Goal: Task Accomplishment & Management: Complete application form

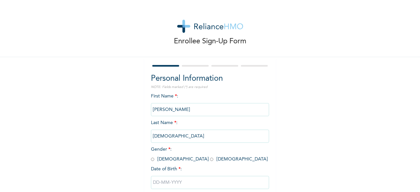
scroll to position [39, 0]
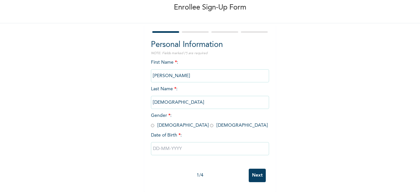
click at [210, 122] on input "radio" at bounding box center [211, 125] width 3 height 6
radio input "true"
click at [167, 142] on input "text" at bounding box center [210, 148] width 118 height 13
select select "8"
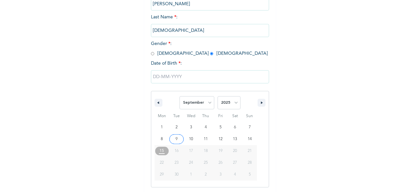
scroll to position [107, 0]
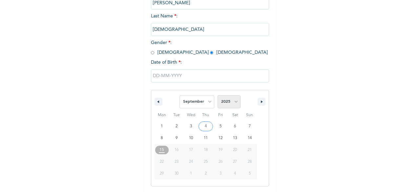
click at [233, 100] on select "2025 2024 2023 2022 2021 2020 2019 2018 2017 2016 2015 2014 2013 2012 2011 2010…" at bounding box center [228, 101] width 23 height 13
select select "1996"
click at [217, 96] on select "2025 2024 2023 2022 2021 2020 2019 2018 2017 2016 2015 2014 2013 2012 2011 2010…" at bounding box center [228, 101] width 23 height 13
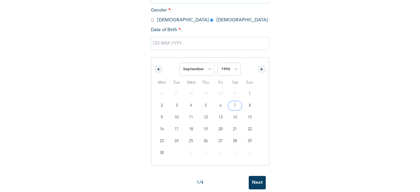
scroll to position [152, 0]
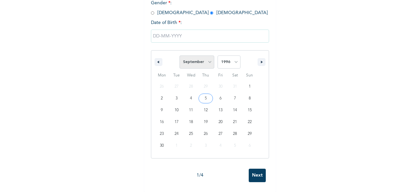
click at [195, 60] on select "January February March April May June July August September October November De…" at bounding box center [196, 61] width 35 height 13
select select "3"
click at [179, 62] on select "January February March April May June July August September October November De…" at bounding box center [196, 61] width 35 height 13
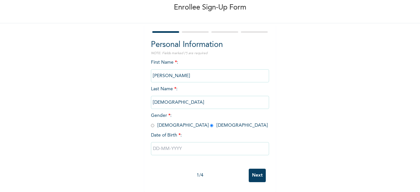
scroll to position [39, 0]
click at [258, 168] on input "Next" at bounding box center [256, 174] width 17 height 13
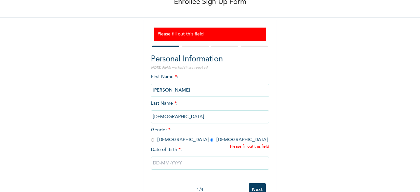
scroll to position [59, 0]
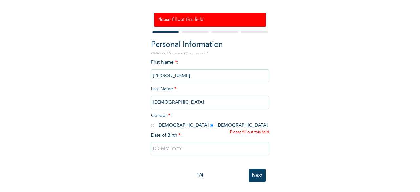
click at [201, 145] on input "text" at bounding box center [210, 148] width 118 height 13
select select "8"
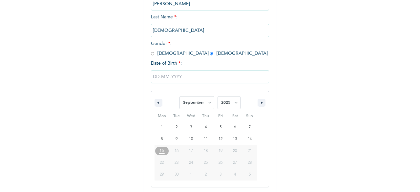
scroll to position [127, 0]
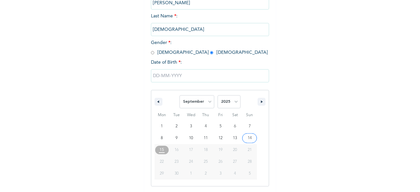
type input "09/14/2025"
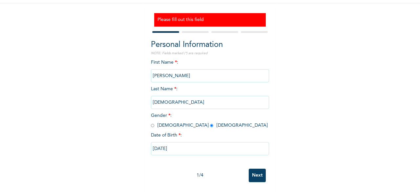
scroll to position [59, 0]
click at [197, 146] on input "09/14/2025" at bounding box center [210, 148] width 118 height 13
select select "8"
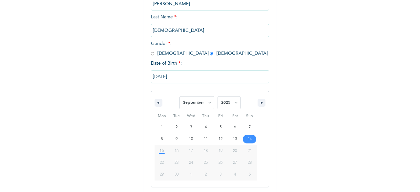
scroll to position [127, 0]
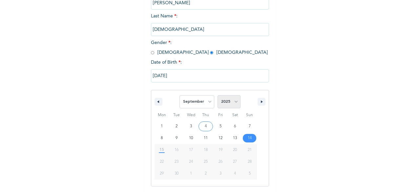
click at [229, 103] on select "2025 2024 2023 2022 2021 2020 2019 2018 2017 2016 2015 2014 2013 2012 2011 2010…" at bounding box center [228, 101] width 23 height 13
select select "1989"
click at [217, 96] on select "2025 2024 2023 2022 2021 2020 2019 2018 2017 2016 2015 2014 2013 2012 2011 2010…" at bounding box center [228, 101] width 23 height 13
click at [261, 103] on icon "button" at bounding box center [262, 101] width 3 height 3
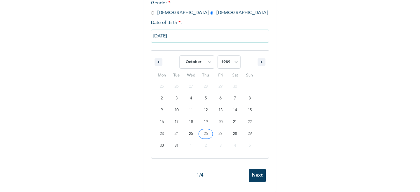
scroll to position [167, 0]
click at [156, 62] on icon "button" at bounding box center [157, 62] width 3 height 3
select select "8"
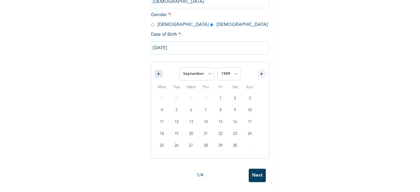
scroll to position [160, 0]
type input "09/13/1989"
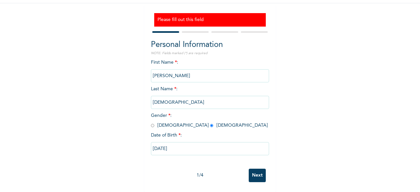
click at [256, 171] on input "Next" at bounding box center [256, 174] width 17 height 13
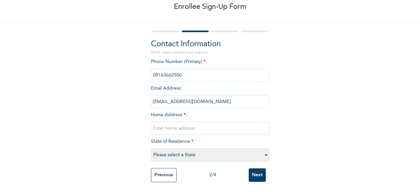
scroll to position [39, 0]
click at [179, 122] on input "text" at bounding box center [210, 128] width 118 height 13
type input "lagos"
click at [199, 151] on select "Please select a State [PERSON_NAME] (FCT) [PERSON_NAME] Ibom [GEOGRAPHIC_DATA] …" at bounding box center [210, 154] width 118 height 13
select select "25"
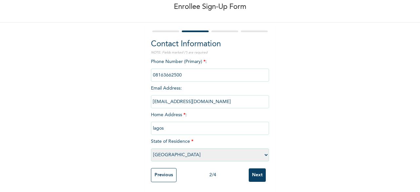
click at [151, 148] on select "Please select a State [PERSON_NAME] (FCT) [PERSON_NAME] Ibom [GEOGRAPHIC_DATA] …" at bounding box center [210, 154] width 118 height 13
click at [260, 173] on input "Next" at bounding box center [256, 174] width 17 height 13
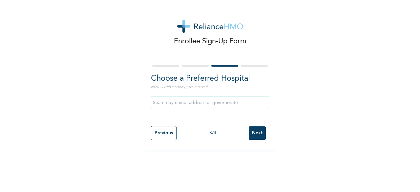
click at [255, 134] on input "Next" at bounding box center [256, 132] width 17 height 13
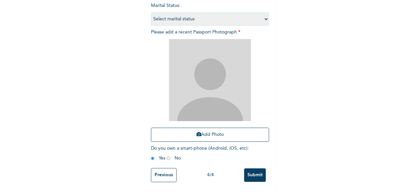
scroll to position [96, 0]
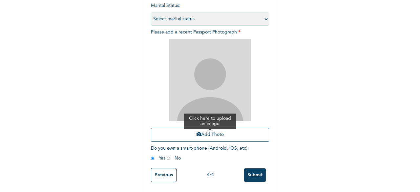
click at [208, 131] on button "Add Photo" at bounding box center [210, 134] width 118 height 14
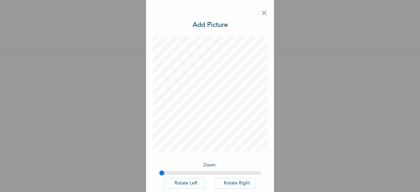
scroll to position [37, 0]
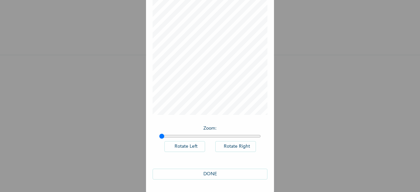
click at [219, 178] on button "DONE" at bounding box center [209, 173] width 115 height 11
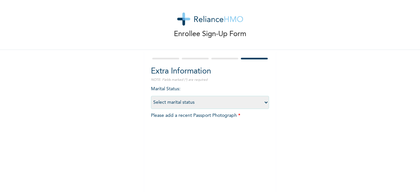
scroll to position [96, 0]
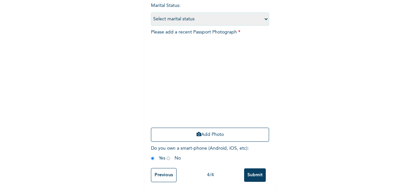
click at [257, 171] on input "Submit" at bounding box center [255, 174] width 22 height 13
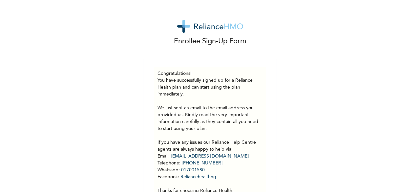
scroll to position [34, 0]
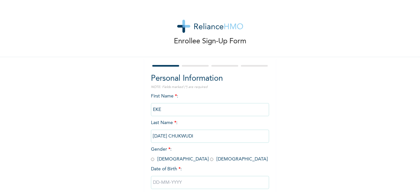
scroll to position [39, 0]
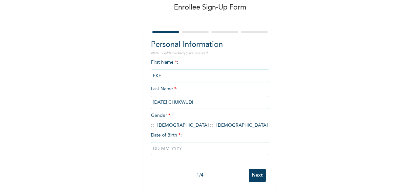
click at [151, 122] on input "radio" at bounding box center [152, 125] width 3 height 6
radio input "true"
click at [175, 149] on input "text" at bounding box center [210, 148] width 118 height 13
select select "8"
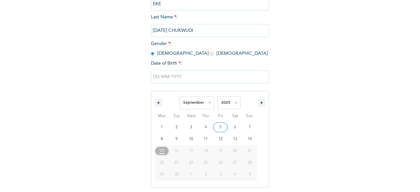
scroll to position [107, 0]
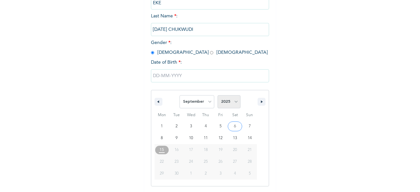
click at [232, 103] on select "2025 2024 2023 2022 2021 2020 2019 2018 2017 2016 2015 2014 2013 2012 2011 2010…" at bounding box center [228, 101] width 23 height 13
select select "1999"
click at [217, 96] on select "2025 2024 2023 2022 2021 2020 2019 2018 2017 2016 2015 2014 2013 2012 2011 2010…" at bounding box center [228, 101] width 23 height 13
click at [204, 105] on select "January February March April May June July August September October November De…" at bounding box center [196, 101] width 35 height 13
type input "09/09/1999"
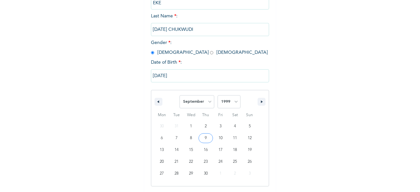
scroll to position [39, 0]
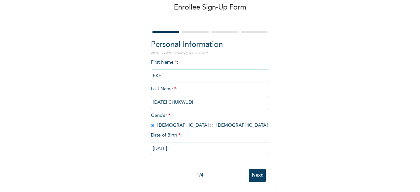
click at [257, 172] on input "Next" at bounding box center [256, 174] width 17 height 13
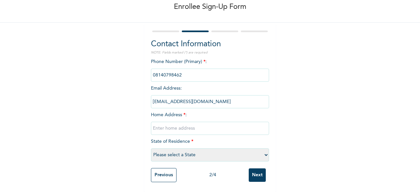
click at [170, 127] on input "text" at bounding box center [210, 128] width 118 height 13
type input "lagos"
click at [182, 148] on select "Please select a State [PERSON_NAME] (FCT) [PERSON_NAME] Ibom [GEOGRAPHIC_DATA] …" at bounding box center [210, 154] width 118 height 13
select select "25"
click at [151, 148] on select "Please select a State [PERSON_NAME] (FCT) [PERSON_NAME] Ibom [GEOGRAPHIC_DATA] …" at bounding box center [210, 154] width 118 height 13
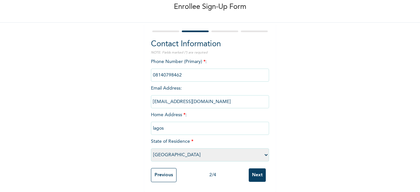
drag, startPoint x: 261, startPoint y: 179, endPoint x: 258, endPoint y: 173, distance: 6.0
click at [258, 173] on div "Previous 2 / 4 Next" at bounding box center [210, 175] width 118 height 21
click at [258, 173] on input "Next" at bounding box center [256, 174] width 17 height 13
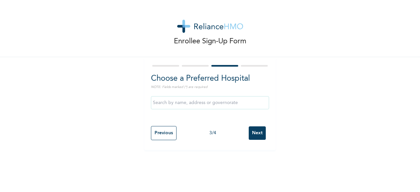
click at [256, 131] on input "Next" at bounding box center [256, 132] width 17 height 13
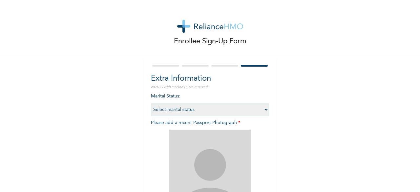
scroll to position [95, 0]
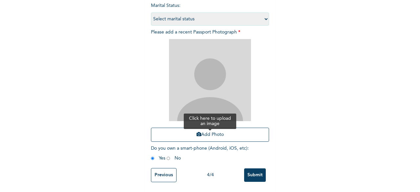
click at [206, 127] on button "Add Photo" at bounding box center [210, 134] width 118 height 14
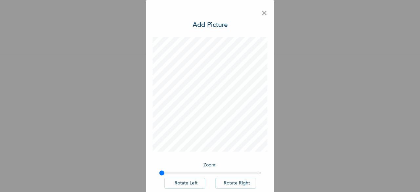
scroll to position [37, 0]
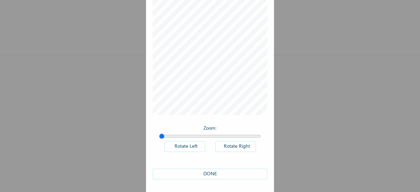
click at [230, 174] on button "DONE" at bounding box center [209, 173] width 115 height 11
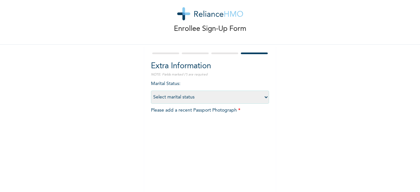
scroll to position [96, 0]
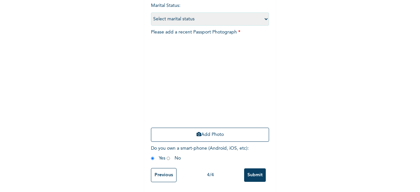
click at [252, 168] on input "Submit" at bounding box center [255, 174] width 22 height 13
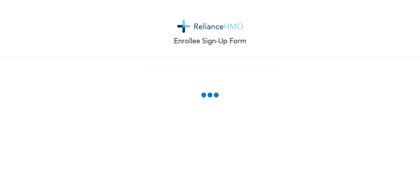
scroll to position [0, 0]
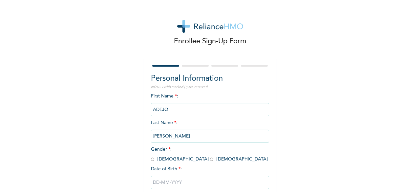
scroll to position [39, 0]
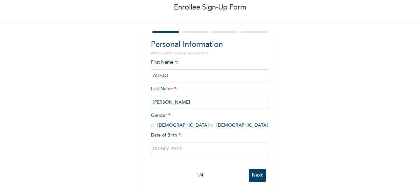
click at [210, 122] on input "radio" at bounding box center [211, 125] width 3 height 6
radio input "true"
click at [171, 148] on input "text" at bounding box center [210, 148] width 118 height 13
select select "8"
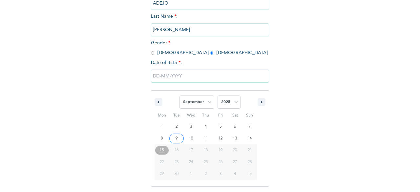
scroll to position [107, 0]
click at [224, 102] on select "2025 2024 2023 2022 2021 2020 2019 2018 2017 2016 2015 2014 2013 2012 2011 2010…" at bounding box center [228, 101] width 23 height 13
select select "1996"
click at [217, 96] on select "2025 2024 2023 2022 2021 2020 2019 2018 2017 2016 2015 2014 2013 2012 2011 2010…" at bounding box center [228, 101] width 23 height 13
type input "09/11/1996"
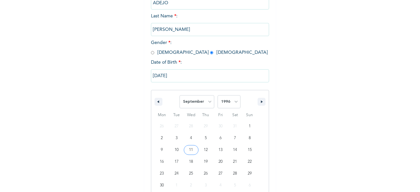
scroll to position [39, 0]
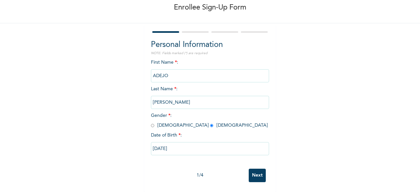
click at [257, 172] on input "Next" at bounding box center [256, 174] width 17 height 13
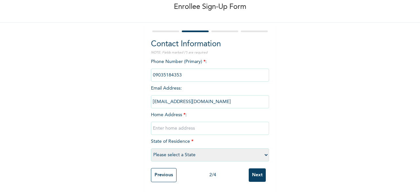
click at [186, 122] on input "text" at bounding box center [210, 128] width 118 height 13
type input "lagos"
click at [194, 148] on select "Please select a State [PERSON_NAME] (FCT) [PERSON_NAME] Ibom [GEOGRAPHIC_DATA] …" at bounding box center [210, 154] width 118 height 13
select select "25"
click at [151, 148] on select "Please select a State [PERSON_NAME] (FCT) [PERSON_NAME] Ibom [GEOGRAPHIC_DATA] …" at bounding box center [210, 154] width 118 height 13
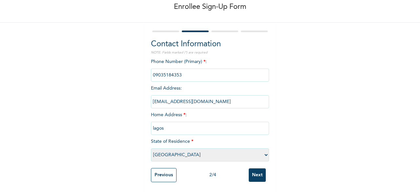
click at [257, 171] on input "Next" at bounding box center [256, 174] width 17 height 13
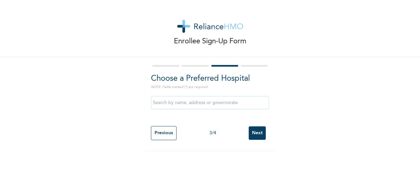
click at [255, 133] on input "Next" at bounding box center [256, 132] width 17 height 13
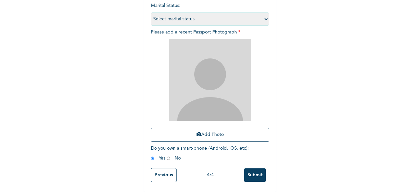
scroll to position [96, 0]
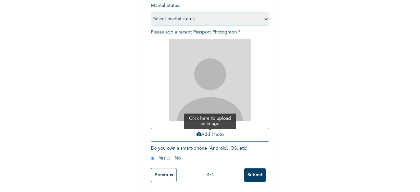
click at [221, 132] on button "Add Photo" at bounding box center [210, 134] width 118 height 14
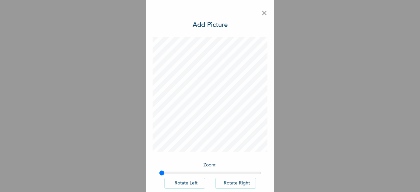
scroll to position [37, 0]
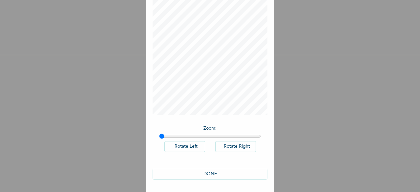
click at [233, 173] on button "DONE" at bounding box center [209, 173] width 115 height 11
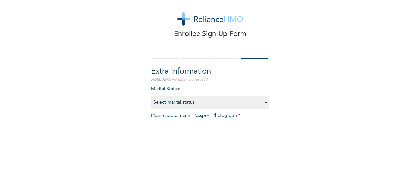
scroll to position [96, 0]
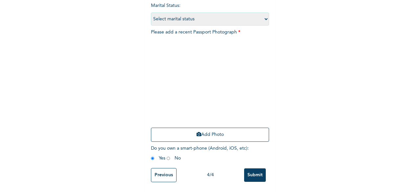
click at [254, 176] on input "Submit" at bounding box center [255, 174] width 22 height 13
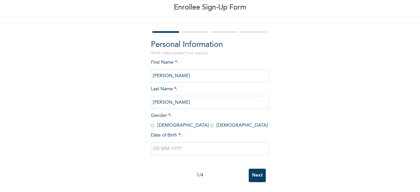
scroll to position [39, 0]
click at [151, 122] on input "radio" at bounding box center [152, 125] width 3 height 6
radio input "true"
click at [172, 147] on input "text" at bounding box center [210, 148] width 118 height 13
select select "8"
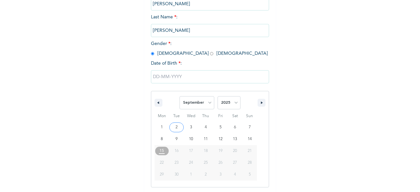
scroll to position [107, 0]
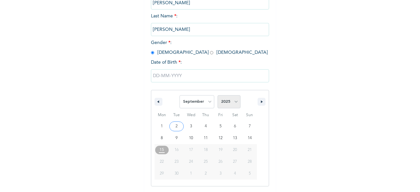
click at [229, 104] on select "2025 2024 2023 2022 2021 2020 2019 2018 2017 2016 2015 2014 2013 2012 2011 2010…" at bounding box center [228, 101] width 23 height 13
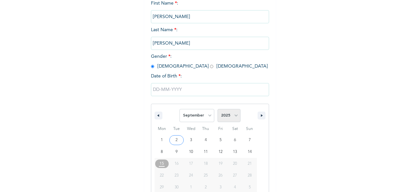
scroll to position [92, 0]
click at [226, 121] on select "2025 2024 2023 2022 2021 2020 2019 2018 2017 2016 2015 2014 2013 2012 2011 2010…" at bounding box center [228, 115] width 23 height 13
click at [217, 110] on select "2025 2024 2023 2022 2021 2020 2019 2018 2017 2016 2015 2014 2013 2012 2011 2010…" at bounding box center [228, 115] width 23 height 13
click at [226, 119] on select "2025 2024 2023 2022 2021 2020 2019 2018 2017 2016 2015 2014 2013 2012 2011 2010…" at bounding box center [228, 115] width 23 height 13
select select "1991"
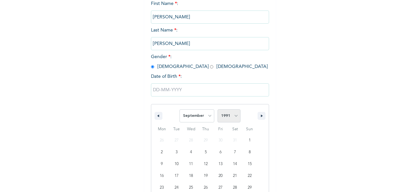
click at [217, 110] on select "2025 2024 2023 2022 2021 2020 2019 2018 2017 2016 2015 2014 2013 2012 2011 2010…" at bounding box center [228, 115] width 23 height 13
type input "09/17/1991"
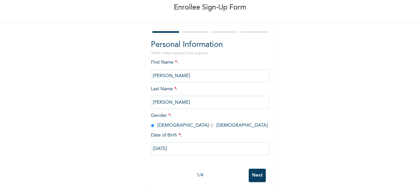
scroll to position [39, 0]
click at [259, 172] on input "Next" at bounding box center [256, 174] width 17 height 13
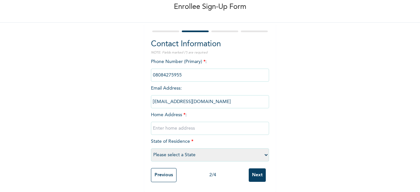
click at [172, 127] on input "text" at bounding box center [210, 128] width 118 height 13
type input "lagos"
click at [189, 151] on select "Please select a State [PERSON_NAME] (FCT) [PERSON_NAME] Ibom [GEOGRAPHIC_DATA] …" at bounding box center [210, 154] width 118 height 13
select select "25"
click at [151, 148] on select "Please select a State [PERSON_NAME] (FCT) [PERSON_NAME] Ibom [GEOGRAPHIC_DATA] …" at bounding box center [210, 154] width 118 height 13
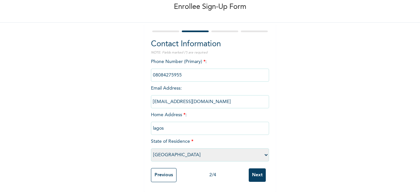
click at [258, 171] on input "Next" at bounding box center [256, 174] width 17 height 13
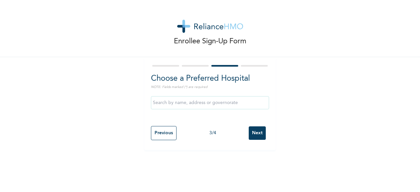
scroll to position [0, 0]
click at [256, 139] on input "Next" at bounding box center [256, 132] width 17 height 13
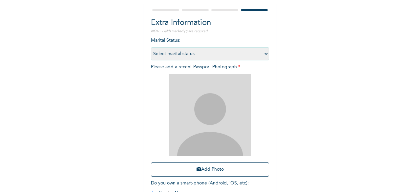
scroll to position [57, 0]
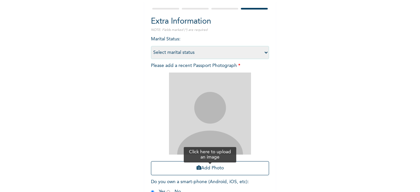
click at [205, 167] on button "Add Photo" at bounding box center [210, 168] width 118 height 14
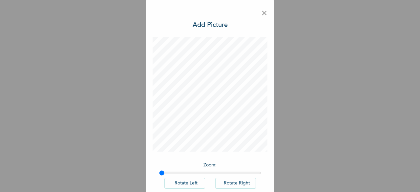
scroll to position [37, 0]
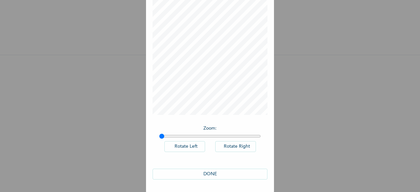
click at [243, 174] on button "DONE" at bounding box center [209, 173] width 115 height 11
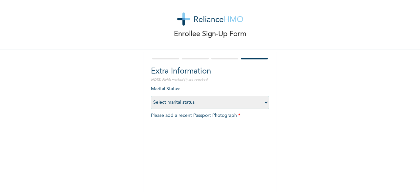
scroll to position [96, 0]
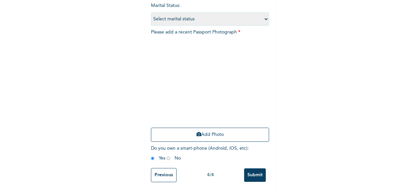
click at [259, 169] on input "Submit" at bounding box center [255, 174] width 22 height 13
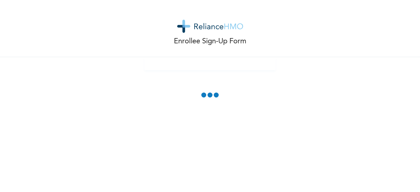
scroll to position [0, 0]
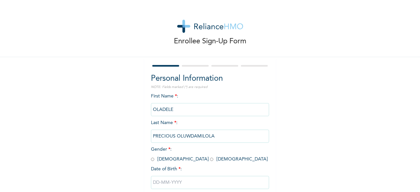
scroll to position [39, 0]
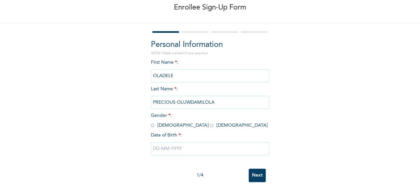
click at [210, 122] on input "radio" at bounding box center [211, 125] width 3 height 6
radio input "true"
click at [180, 142] on input "text" at bounding box center [210, 148] width 118 height 13
select select "8"
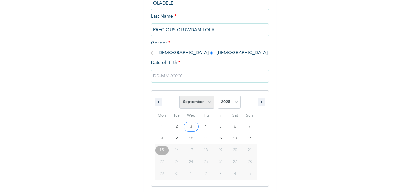
scroll to position [107, 0]
click at [225, 103] on select "2025 2024 2023 2022 2021 2020 2019 2018 2017 2016 2015 2014 2013 2012 2011 2010…" at bounding box center [228, 101] width 23 height 13
select select "1999"
click at [217, 96] on select "2025 2024 2023 2022 2021 2020 2019 2018 2017 2016 2015 2014 2013 2012 2011 2010…" at bounding box center [228, 101] width 23 height 13
type input "09/16/1999"
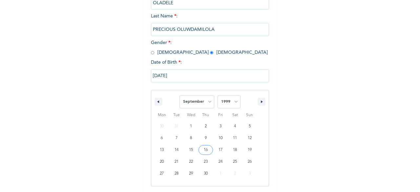
scroll to position [39, 0]
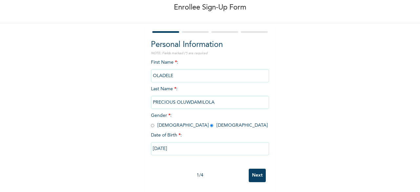
click at [258, 173] on input "Next" at bounding box center [256, 174] width 17 height 13
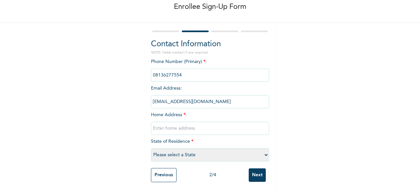
click at [255, 170] on input "Next" at bounding box center [256, 174] width 17 height 13
click at [186, 122] on input "text" at bounding box center [210, 128] width 118 height 13
type input "lagos"
click at [197, 148] on select "Please select a State [PERSON_NAME] (FCT) [PERSON_NAME] Ibom [GEOGRAPHIC_DATA] …" at bounding box center [210, 154] width 118 height 13
select select "25"
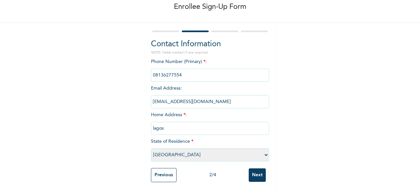
click at [151, 148] on select "Please select a State [PERSON_NAME] (FCT) [PERSON_NAME] Ibom [GEOGRAPHIC_DATA] …" at bounding box center [210, 154] width 118 height 13
click at [253, 170] on input "Next" at bounding box center [256, 174] width 17 height 13
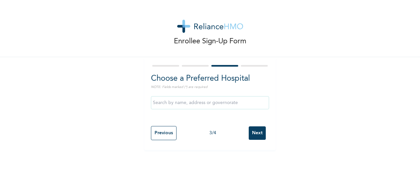
scroll to position [0, 0]
click at [258, 127] on input "Next" at bounding box center [256, 132] width 17 height 13
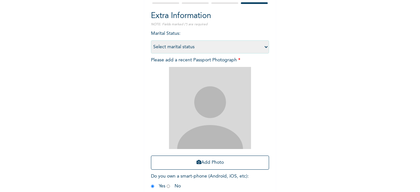
scroll to position [62, 0]
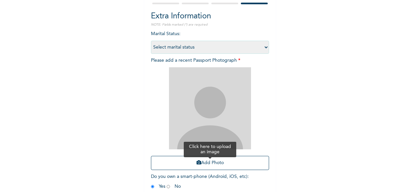
click at [227, 160] on button "Add Photo" at bounding box center [210, 163] width 118 height 14
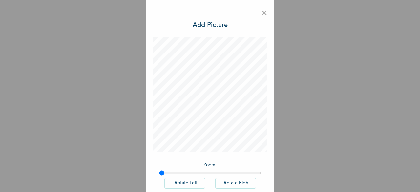
scroll to position [37, 0]
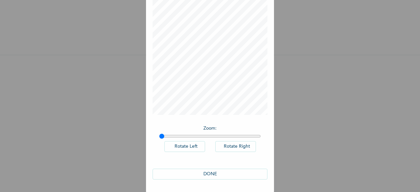
click at [215, 171] on button "DONE" at bounding box center [209, 173] width 115 height 11
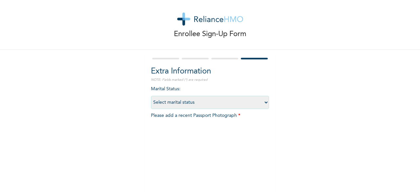
scroll to position [96, 0]
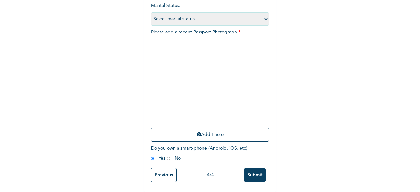
click at [246, 171] on input "Submit" at bounding box center [255, 174] width 22 height 13
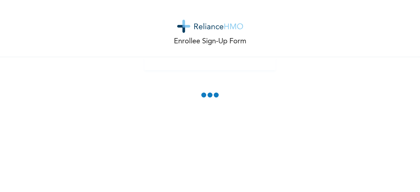
scroll to position [0, 0]
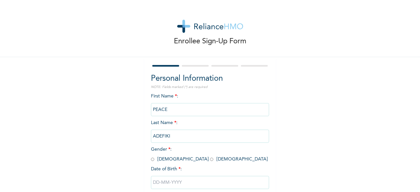
scroll to position [39, 0]
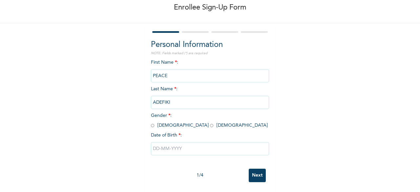
click at [151, 122] on input "radio" at bounding box center [152, 125] width 3 height 6
radio input "true"
click at [210, 122] on input "radio" at bounding box center [211, 125] width 3 height 6
radio input "true"
click at [182, 145] on input "text" at bounding box center [210, 148] width 118 height 13
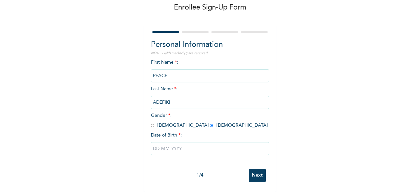
select select "8"
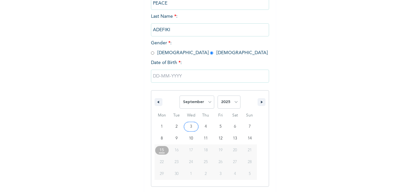
scroll to position [107, 0]
drag, startPoint x: 178, startPoint y: 137, endPoint x: 225, endPoint y: 104, distance: 58.0
click at [225, 104] on div "January February March April May June July August September October November [D…" at bounding box center [210, 138] width 118 height 96
click at [225, 104] on select "2025 2024 2023 2022 2021 2020 2019 2018 2017 2016 2015 2014 2013 2012 2011 2010…" at bounding box center [228, 101] width 23 height 13
select select "1992"
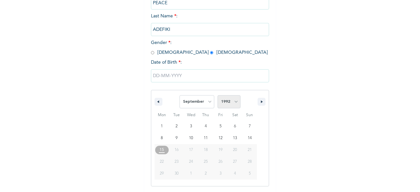
click at [217, 96] on select "2025 2024 2023 2022 2021 2020 2019 2018 2017 2016 2015 2014 2013 2012 2011 2010…" at bounding box center [228, 101] width 23 height 13
type input "[DATE]"
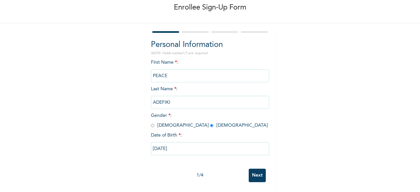
click at [262, 168] on input "Next" at bounding box center [256, 174] width 17 height 13
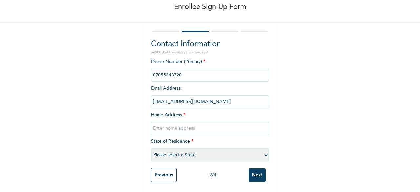
click at [189, 125] on input "text" at bounding box center [210, 128] width 118 height 13
type input "lagos"
click at [197, 148] on select "Please select a State [PERSON_NAME] (FCT) [PERSON_NAME] Ibom [GEOGRAPHIC_DATA] …" at bounding box center [210, 154] width 118 height 13
select select "25"
click at [151, 148] on select "Please select a State [PERSON_NAME] (FCT) [PERSON_NAME] Ibom [GEOGRAPHIC_DATA] …" at bounding box center [210, 154] width 118 height 13
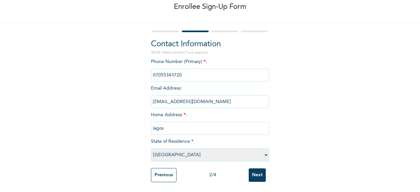
click at [254, 174] on input "Next" at bounding box center [256, 174] width 17 height 13
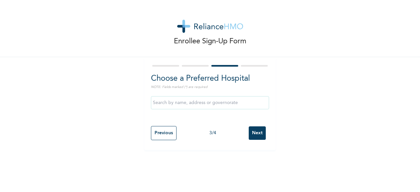
click at [254, 132] on input "Next" at bounding box center [256, 132] width 17 height 13
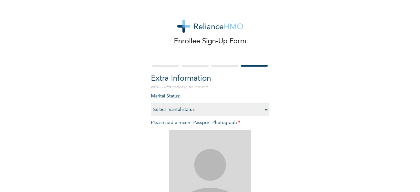
scroll to position [96, 0]
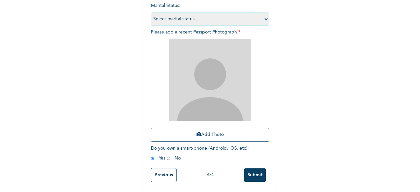
click at [217, 133] on button "Add Photo" at bounding box center [210, 134] width 118 height 14
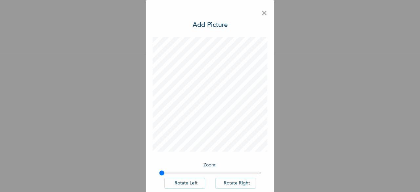
scroll to position [37, 0]
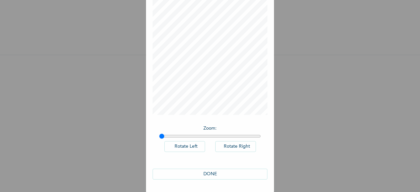
click at [213, 172] on button "DONE" at bounding box center [209, 173] width 115 height 11
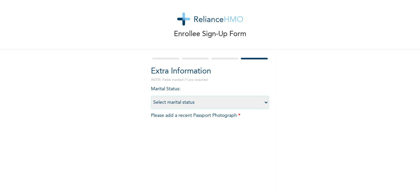
scroll to position [96, 0]
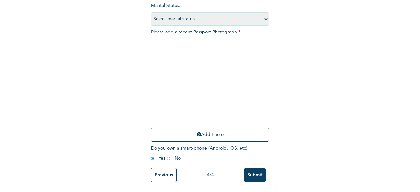
click at [255, 169] on input "Submit" at bounding box center [255, 174] width 22 height 13
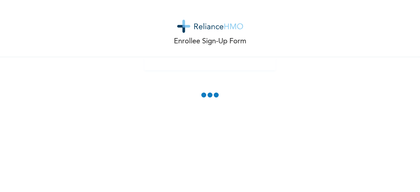
scroll to position [0, 0]
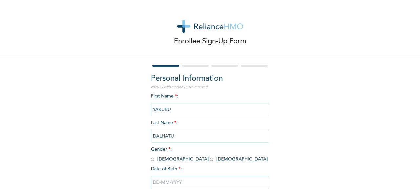
scroll to position [39, 0]
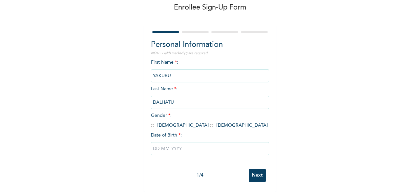
click at [151, 122] on input "radio" at bounding box center [152, 125] width 3 height 6
radio input "true"
click at [175, 142] on input "text" at bounding box center [210, 148] width 118 height 13
select select "8"
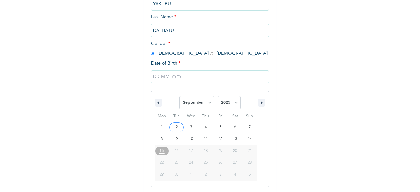
scroll to position [107, 0]
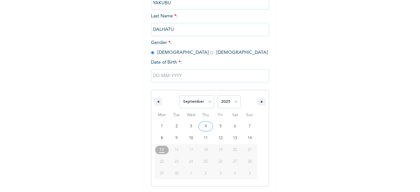
type input "[DATE]"
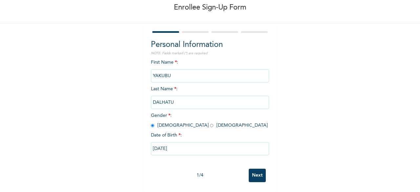
click at [191, 145] on input "[DATE]" at bounding box center [210, 148] width 118 height 13
select select "8"
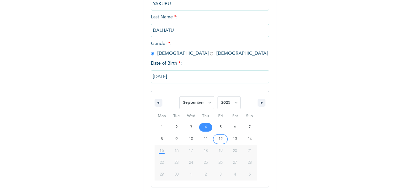
scroll to position [107, 0]
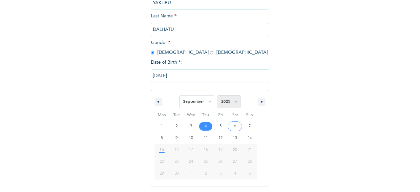
click at [228, 103] on select "2025 2024 2023 2022 2021 2020 2019 2018 2017 2016 2015 2014 2013 2012 2011 2010…" at bounding box center [228, 101] width 23 height 13
click at [217, 96] on select "2025 2024 2023 2022 2021 2020 2019 2018 2017 2016 2015 2014 2013 2012 2011 2010…" at bounding box center [228, 101] width 23 height 13
click at [229, 102] on select "2025 2024 2023 2022 2021 2020 2019 2018 2017 2016 2015 2014 2013 2012 2011 2010…" at bounding box center [228, 101] width 23 height 13
select select "1995"
click at [217, 96] on select "2025 2024 2023 2022 2021 2020 2019 2018 2017 2016 2015 2014 2013 2012 2011 2010…" at bounding box center [228, 101] width 23 height 13
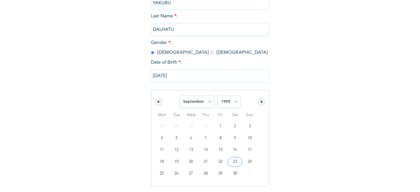
type input "[DATE]"
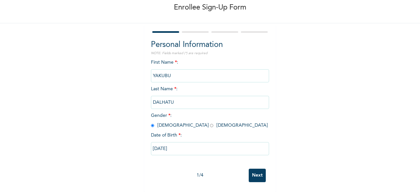
click at [262, 169] on input "Next" at bounding box center [256, 174] width 17 height 13
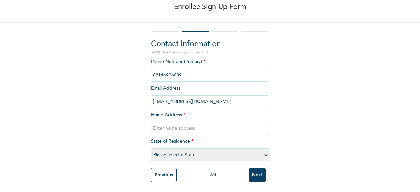
click at [167, 123] on input "text" at bounding box center [210, 128] width 118 height 13
drag, startPoint x: 163, startPoint y: 123, endPoint x: 150, endPoint y: 122, distance: 12.5
click at [151, 122] on input "lagos" at bounding box center [210, 128] width 118 height 13
type input "lagos"
click at [185, 130] on div "Phone Number (Primary) * : Email Address : [EMAIL_ADDRESS][DOMAIN_NAME] Home Ad…" at bounding box center [210, 111] width 118 height 106
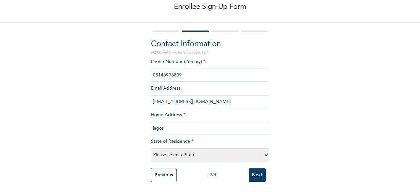
click at [181, 148] on select "Please select a State [PERSON_NAME] (FCT) [PERSON_NAME] Ibom [GEOGRAPHIC_DATA] …" at bounding box center [210, 154] width 118 height 13
select select "25"
click at [151, 148] on select "Please select a State [PERSON_NAME] (FCT) [PERSON_NAME] Ibom [GEOGRAPHIC_DATA] …" at bounding box center [210, 154] width 118 height 13
click at [260, 170] on input "Next" at bounding box center [256, 174] width 17 height 13
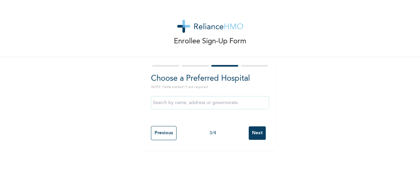
click at [249, 135] on input "Next" at bounding box center [256, 132] width 17 height 13
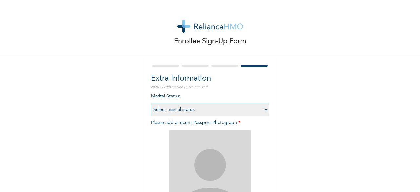
scroll to position [96, 0]
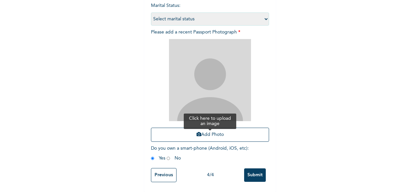
click at [212, 132] on button "Add Photo" at bounding box center [210, 134] width 118 height 14
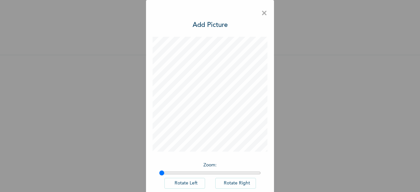
scroll to position [37, 0]
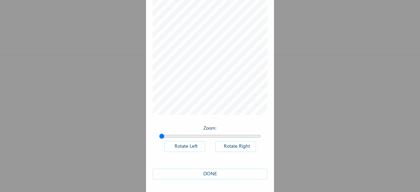
click at [243, 175] on button "DONE" at bounding box center [209, 173] width 115 height 11
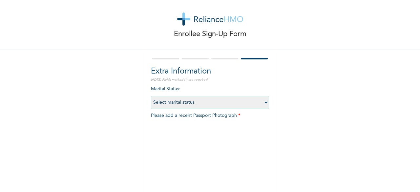
scroll to position [96, 0]
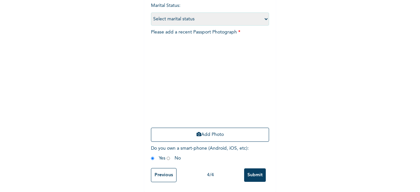
click at [257, 168] on input "Submit" at bounding box center [255, 174] width 22 height 13
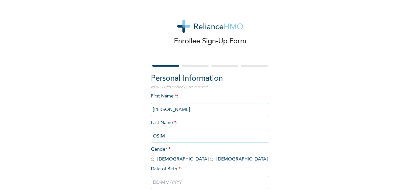
scroll to position [39, 0]
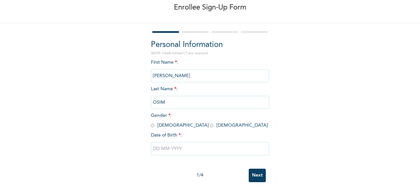
click at [151, 122] on input "radio" at bounding box center [152, 125] width 3 height 6
radio input "true"
click at [181, 142] on input "text" at bounding box center [210, 148] width 118 height 13
select select "8"
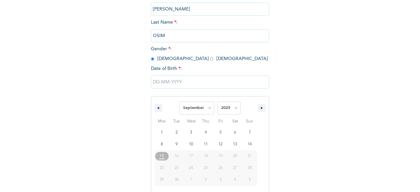
scroll to position [107, 0]
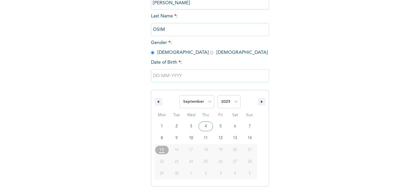
type input "09/04/2025"
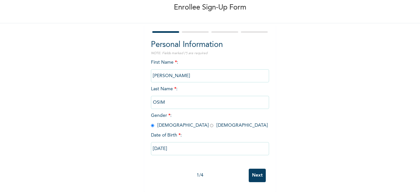
scroll to position [39, 0]
click at [195, 142] on input "09/04/2025" at bounding box center [210, 148] width 118 height 13
select select "8"
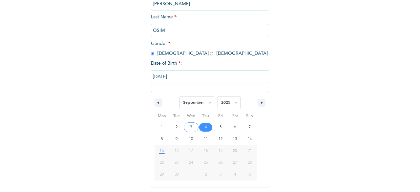
scroll to position [107, 0]
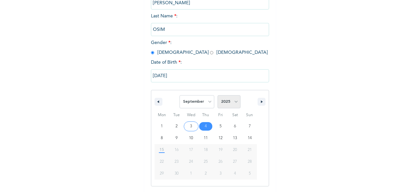
click at [234, 103] on select "2025 2024 2023 2022 2021 2020 2019 2018 2017 2016 2015 2014 2013 2012 2011 2010…" at bounding box center [228, 101] width 23 height 13
select select "1988"
click at [217, 96] on select "2025 2024 2023 2022 2021 2020 2019 2018 2017 2016 2015 2014 2013 2012 2011 2010…" at bounding box center [228, 101] width 23 height 13
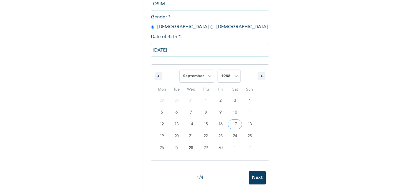
type input "09/17/1988"
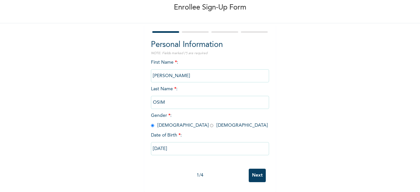
click at [253, 168] on input "Next" at bounding box center [256, 174] width 17 height 13
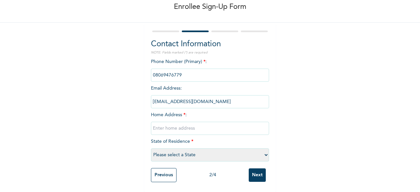
click at [182, 127] on input "text" at bounding box center [210, 128] width 118 height 13
paste input "lagos"
type input "lagos"
click at [209, 151] on select "Please select a State Abia Abuja (FCT) Adamawa Akwa Ibom Anambra Bauchi Bayelsa…" at bounding box center [210, 154] width 118 height 13
select select "25"
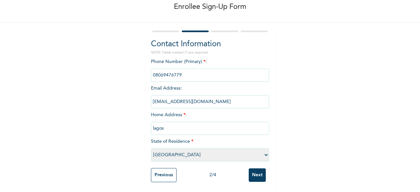
click at [151, 148] on select "Please select a State Abia Abuja (FCT) Adamawa Akwa Ibom Anambra Bauchi Bayelsa…" at bounding box center [210, 154] width 118 height 13
click at [245, 173] on div "2 / 4" at bounding box center [212, 174] width 72 height 7
click at [256, 171] on input "Next" at bounding box center [256, 174] width 17 height 13
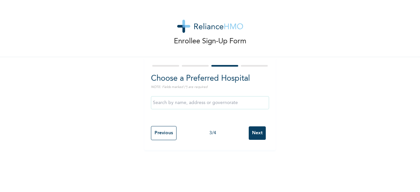
scroll to position [0, 0]
click at [252, 132] on input "Next" at bounding box center [256, 132] width 17 height 13
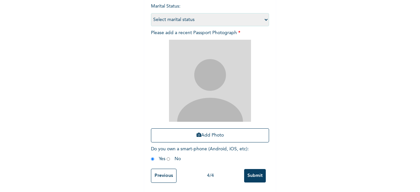
scroll to position [96, 0]
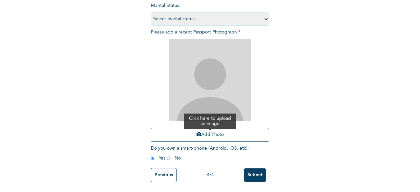
click at [231, 128] on button "Add Photo" at bounding box center [210, 134] width 118 height 14
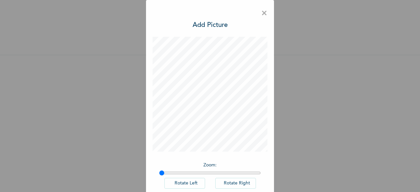
scroll to position [37, 0]
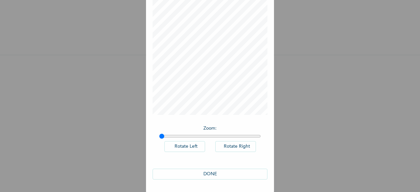
click at [213, 178] on button "DONE" at bounding box center [209, 173] width 115 height 11
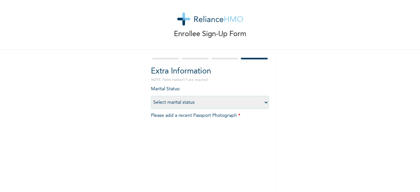
scroll to position [96, 0]
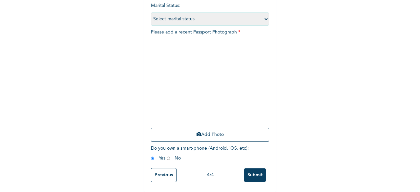
click at [257, 169] on input "Submit" at bounding box center [255, 174] width 22 height 13
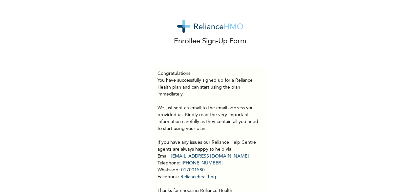
scroll to position [34, 0]
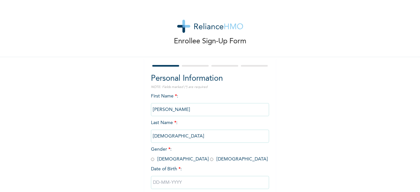
scroll to position [39, 0]
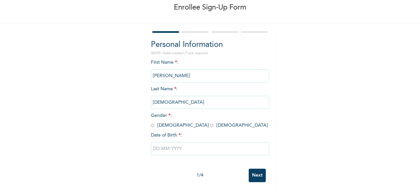
click at [151, 122] on input "radio" at bounding box center [152, 125] width 3 height 6
radio input "true"
click at [168, 142] on input "text" at bounding box center [210, 148] width 118 height 13
select select "8"
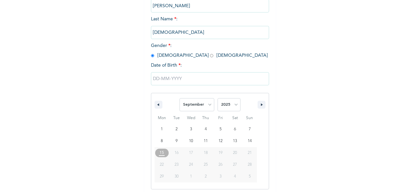
scroll to position [107, 0]
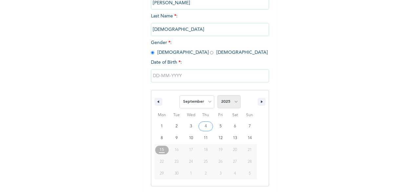
click at [229, 102] on select "2025 2024 2023 2022 2021 2020 2019 2018 2017 2016 2015 2014 2013 2012 2011 2010…" at bounding box center [228, 101] width 23 height 13
select select "1997"
click at [217, 96] on select "2025 2024 2023 2022 2021 2020 2019 2018 2017 2016 2015 2014 2013 2012 2011 2010…" at bounding box center [228, 101] width 23 height 13
type input "09/19/1997"
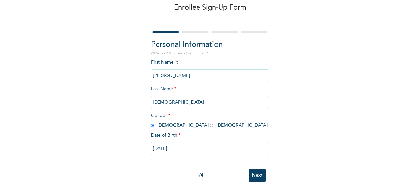
click at [260, 171] on input "Next" at bounding box center [256, 174] width 17 height 13
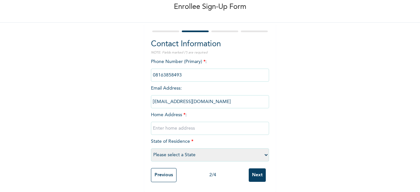
click at [178, 122] on input "text" at bounding box center [210, 128] width 118 height 13
paste input "lagos"
type input "lagos"
click at [187, 148] on select "Please select a State [PERSON_NAME] (FCT) [PERSON_NAME] Ibom [GEOGRAPHIC_DATA] …" at bounding box center [210, 154] width 118 height 13
select select "25"
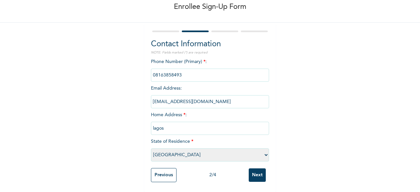
click at [151, 148] on select "Please select a State [PERSON_NAME] (FCT) [PERSON_NAME] Ibom [GEOGRAPHIC_DATA] …" at bounding box center [210, 154] width 118 height 13
click at [264, 173] on div "Previous 2 / 4 Next" at bounding box center [210, 175] width 118 height 21
click at [261, 173] on input "Next" at bounding box center [256, 174] width 17 height 13
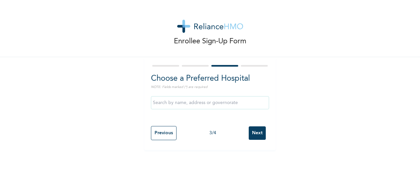
click at [258, 134] on input "Next" at bounding box center [256, 132] width 17 height 13
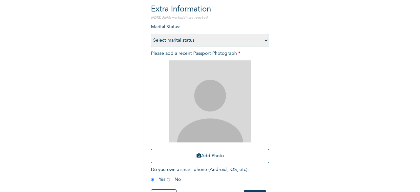
scroll to position [96, 0]
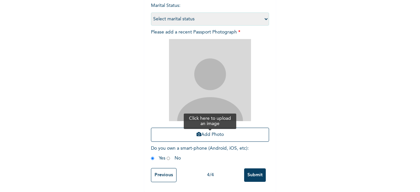
click at [241, 127] on button "Add Photo" at bounding box center [210, 134] width 118 height 14
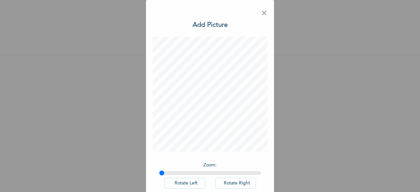
scroll to position [37, 0]
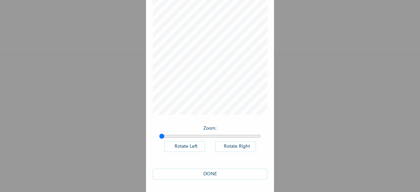
click at [234, 172] on button "DONE" at bounding box center [209, 173] width 115 height 11
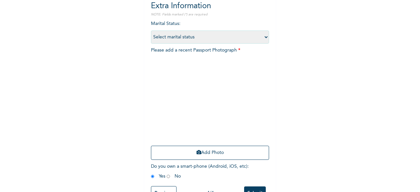
scroll to position [96, 0]
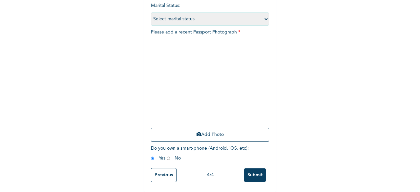
click at [247, 169] on input "Submit" at bounding box center [255, 174] width 22 height 13
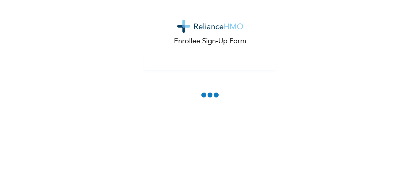
scroll to position [0, 0]
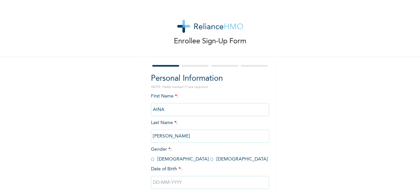
scroll to position [39, 0]
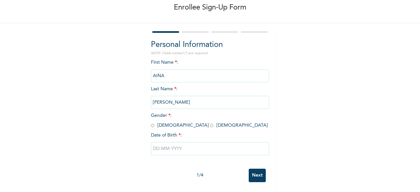
click at [151, 122] on input "radio" at bounding box center [152, 125] width 3 height 6
radio input "true"
click at [175, 145] on input "text" at bounding box center [210, 148] width 118 height 13
select select "8"
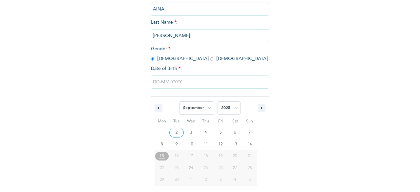
scroll to position [107, 0]
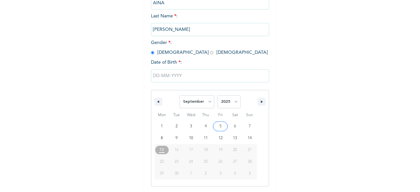
type input "[DATE]"
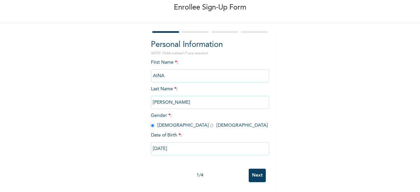
scroll to position [39, 0]
click at [214, 145] on input "[DATE]" at bounding box center [210, 148] width 118 height 13
select select "8"
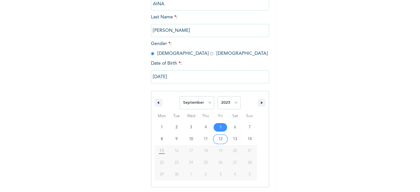
scroll to position [107, 0]
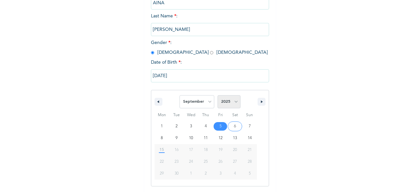
click at [230, 101] on select "2025 2024 2023 2022 2021 2020 2019 2018 2017 2016 2015 2014 2013 2012 2011 2010…" at bounding box center [228, 101] width 23 height 13
select select "1997"
click at [217, 96] on select "2025 2024 2023 2022 2021 2020 2019 2018 2017 2016 2015 2014 2013 2012 2011 2010…" at bounding box center [228, 101] width 23 height 13
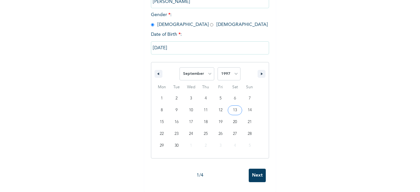
type input "[DATE]"
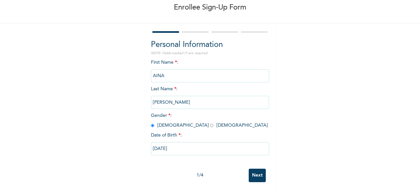
scroll to position [39, 0]
click at [254, 169] on input "Next" at bounding box center [256, 174] width 17 height 13
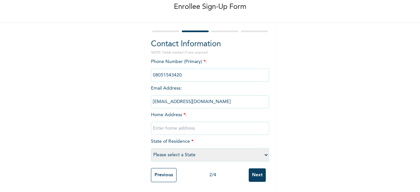
scroll to position [40, 0]
click at [174, 122] on input "text" at bounding box center [210, 128] width 118 height 13
paste input "lagos"
type input "lagos"
click at [197, 152] on select "Please select a State [PERSON_NAME] (FCT) [PERSON_NAME] Ibom [GEOGRAPHIC_DATA] …" at bounding box center [210, 154] width 118 height 13
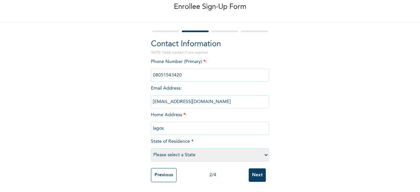
select select "25"
click at [151, 148] on select "Please select a State [PERSON_NAME] (FCT) [PERSON_NAME] Ibom [GEOGRAPHIC_DATA] …" at bounding box center [210, 154] width 118 height 13
click at [251, 172] on input "Next" at bounding box center [256, 174] width 17 height 13
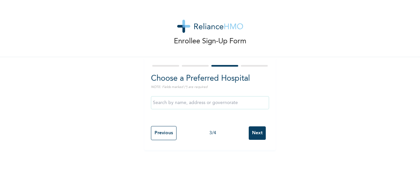
click at [261, 131] on input "Next" at bounding box center [256, 132] width 17 height 13
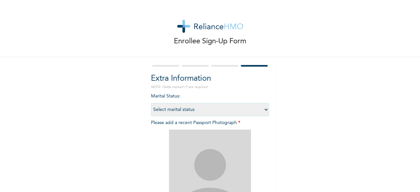
scroll to position [96, 0]
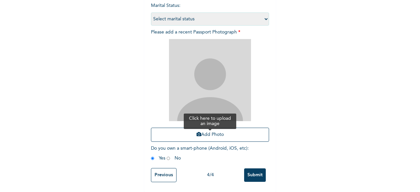
click at [229, 128] on button "Add Photo" at bounding box center [210, 134] width 118 height 14
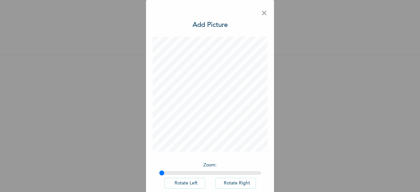
scroll to position [37, 0]
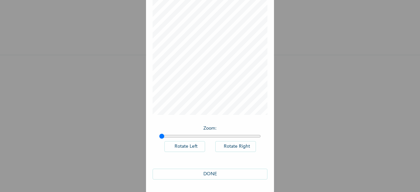
click at [236, 169] on button "DONE" at bounding box center [209, 173] width 115 height 11
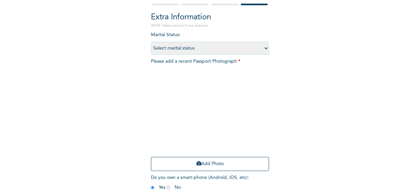
scroll to position [96, 0]
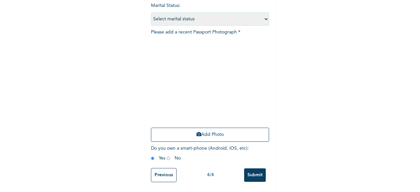
click at [251, 168] on input "Submit" at bounding box center [255, 174] width 22 height 13
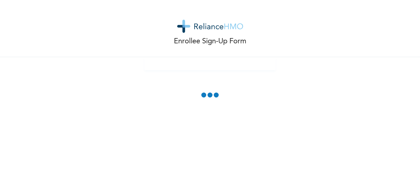
scroll to position [0, 0]
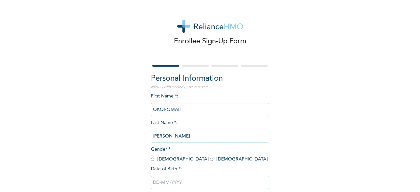
scroll to position [39, 0]
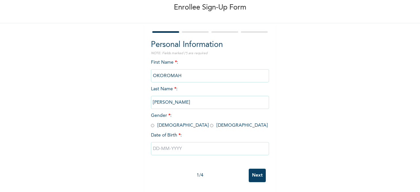
click at [152, 121] on span "Gender * : [DEMOGRAPHIC_DATA] [DEMOGRAPHIC_DATA]" at bounding box center [209, 120] width 117 height 14
click at [210, 122] on input "radio" at bounding box center [211, 125] width 3 height 6
radio input "true"
click at [168, 143] on input "text" at bounding box center [210, 148] width 118 height 13
select select "8"
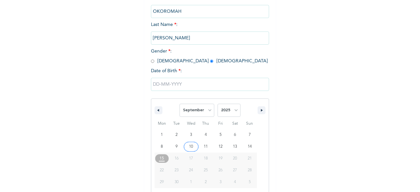
scroll to position [107, 0]
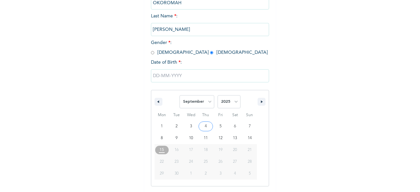
type input "[DATE]"
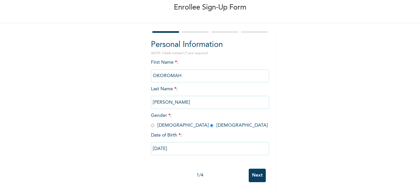
scroll to position [39, 0]
click at [180, 143] on input "[DATE]" at bounding box center [210, 148] width 118 height 13
select select "8"
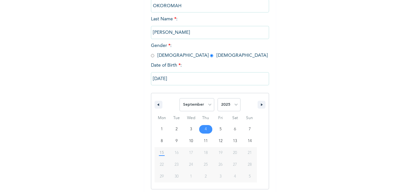
scroll to position [107, 0]
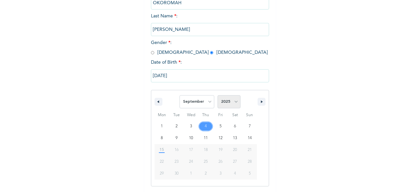
click at [229, 102] on select "2025 2024 2023 2022 2021 2020 2019 2018 2017 2016 2015 2014 2013 2012 2011 2010…" at bounding box center [228, 101] width 23 height 13
select select "1996"
click at [217, 96] on select "2025 2024 2023 2022 2021 2020 2019 2018 2017 2016 2015 2014 2013 2012 2011 2010…" at bounding box center [228, 101] width 23 height 13
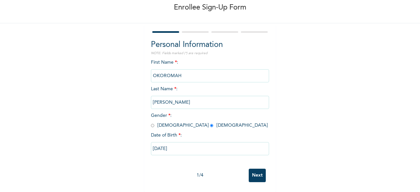
scroll to position [39, 0]
click at [257, 168] on input "Next" at bounding box center [256, 174] width 17 height 13
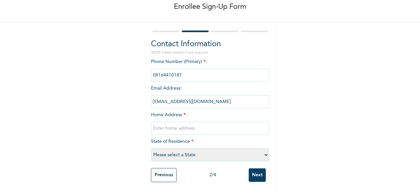
click at [161, 171] on input "Previous" at bounding box center [164, 175] width 26 height 14
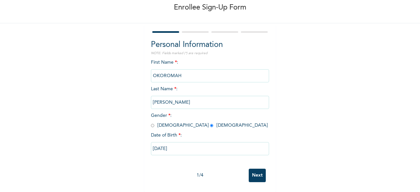
click at [167, 142] on input "[DATE]" at bounding box center [210, 148] width 118 height 13
select select "8"
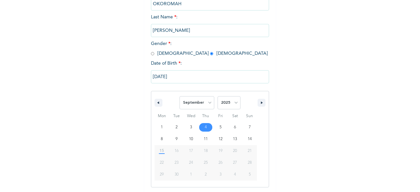
scroll to position [107, 0]
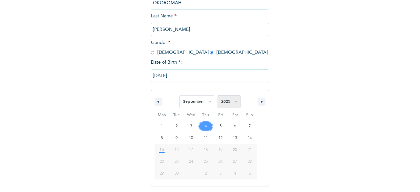
click at [225, 103] on select "2025 2024 2023 2022 2021 2020 2019 2018 2017 2016 2015 2014 2013 2012 2011 2010…" at bounding box center [228, 101] width 23 height 13
select select "1998"
click at [217, 96] on select "2025 2024 2023 2022 2021 2020 2019 2018 2017 2016 2015 2014 2013 2012 2011 2010…" at bounding box center [228, 101] width 23 height 13
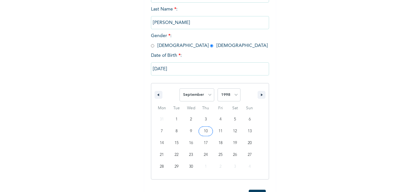
scroll to position [140, 0]
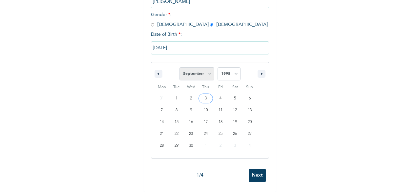
click at [206, 67] on select "January February March April May June July August September October November De…" at bounding box center [196, 73] width 35 height 13
click at [179, 67] on select "January February March April May June July August September October November De…" at bounding box center [196, 73] width 35 height 13
click at [261, 72] on icon "button" at bounding box center [262, 73] width 3 height 3
select select "5"
drag, startPoint x: 176, startPoint y: 42, endPoint x: 165, endPoint y: 41, distance: 11.8
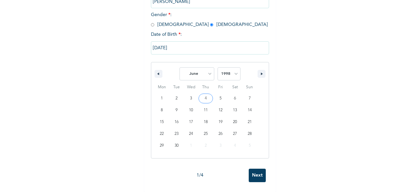
click at [165, 41] on input "[DATE]" at bounding box center [210, 47] width 118 height 13
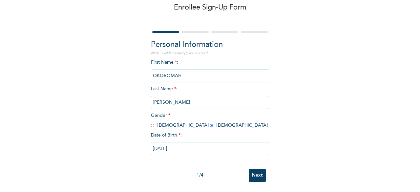
click at [178, 143] on input "[DATE]" at bounding box center [210, 148] width 118 height 13
select select "8"
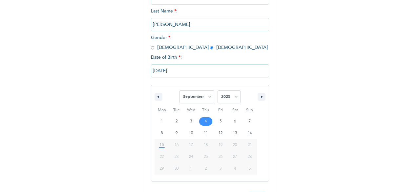
scroll to position [107, 0]
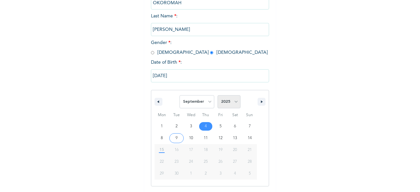
click at [231, 99] on select "2025 2024 2023 2022 2021 2020 2019 2018 2017 2016 2015 2014 2013 2012 2011 2010…" at bounding box center [228, 101] width 23 height 13
select select "1997"
click at [217, 96] on select "2025 2024 2023 2022 2021 2020 2019 2018 2017 2016 2015 2014 2013 2012 2011 2010…" at bounding box center [228, 101] width 23 height 13
click at [181, 74] on input "[DATE]" at bounding box center [210, 75] width 118 height 13
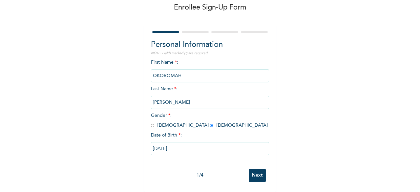
drag, startPoint x: 174, startPoint y: 143, endPoint x: 164, endPoint y: 143, distance: 9.8
click at [164, 143] on input "[DATE]" at bounding box center [210, 148] width 118 height 13
select select "8"
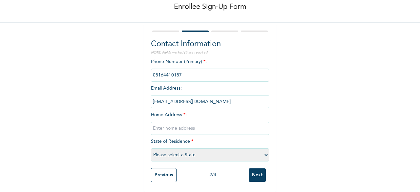
click at [181, 127] on input "text" at bounding box center [210, 128] width 118 height 13
type input "lagos"
click at [204, 152] on select "Please select a State [PERSON_NAME] (FCT) [PERSON_NAME] Ibom [GEOGRAPHIC_DATA] …" at bounding box center [210, 154] width 118 height 13
select select "25"
click at [151, 148] on select "Please select a State [PERSON_NAME] (FCT) [PERSON_NAME] Ibom [GEOGRAPHIC_DATA] …" at bounding box center [210, 154] width 118 height 13
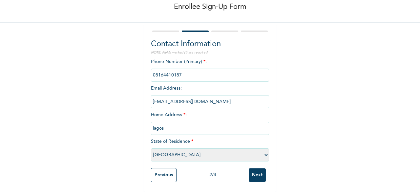
click at [253, 171] on input "Next" at bounding box center [256, 174] width 17 height 13
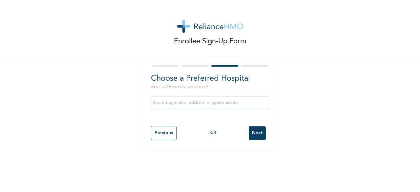
click at [256, 134] on input "Next" at bounding box center [256, 132] width 17 height 13
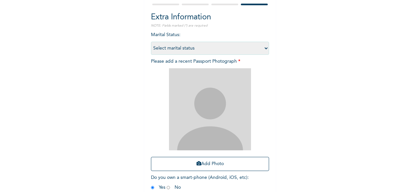
scroll to position [62, 0]
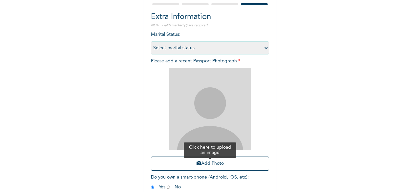
click at [210, 163] on button "Add Photo" at bounding box center [210, 163] width 118 height 14
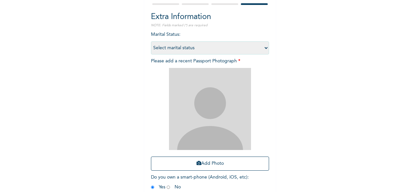
click at [45, 125] on div "Enrollee Sign-Up Form Extra Information NOTE: Fields marked (*) are required Ma…" at bounding box center [210, 79] width 420 height 282
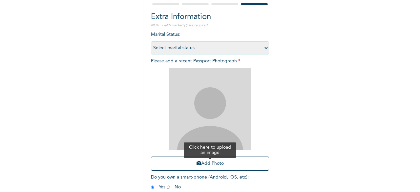
click at [217, 158] on button "Add Photo" at bounding box center [210, 163] width 118 height 14
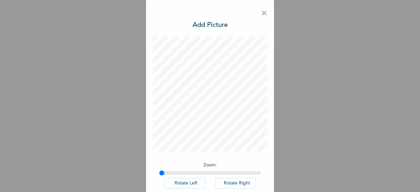
scroll to position [37, 0]
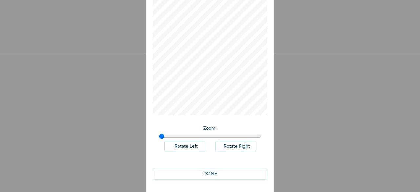
click at [196, 174] on button "DONE" at bounding box center [209, 173] width 115 height 11
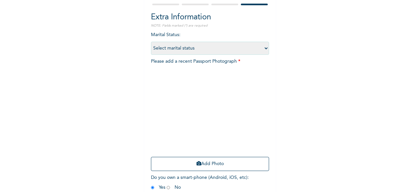
scroll to position [96, 0]
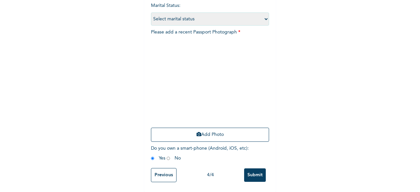
click at [252, 169] on input "Submit" at bounding box center [255, 174] width 22 height 13
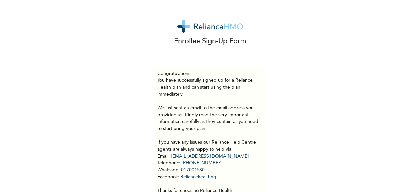
scroll to position [34, 0]
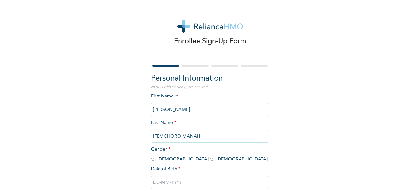
scroll to position [39, 0]
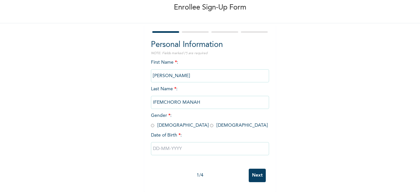
click at [152, 119] on span "Gender * : [DEMOGRAPHIC_DATA] [DEMOGRAPHIC_DATA]" at bounding box center [209, 120] width 117 height 14
click at [151, 122] on input "radio" at bounding box center [152, 125] width 3 height 6
radio input "true"
click at [163, 142] on input "text" at bounding box center [210, 148] width 118 height 13
select select "8"
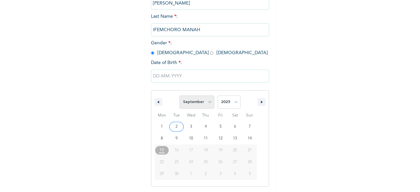
scroll to position [107, 0]
click at [224, 101] on select "2025 2024 2023 2022 2021 2020 2019 2018 2017 2016 2015 2014 2013 2012 2011 2010…" at bounding box center [228, 101] width 23 height 13
select select "1997"
click at [217, 96] on select "2025 2024 2023 2022 2021 2020 2019 2018 2017 2016 2015 2014 2013 2012 2011 2010…" at bounding box center [228, 101] width 23 height 13
type input "[DATE]"
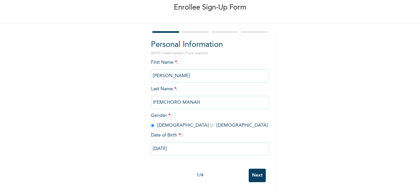
scroll to position [39, 0]
click at [258, 170] on input "Next" at bounding box center [256, 174] width 17 height 13
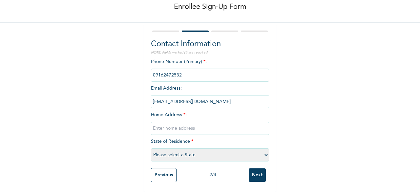
click at [198, 122] on input "text" at bounding box center [210, 128] width 118 height 13
paste input "lagos"
type input "lagos"
click at [204, 148] on select "Please select a State [PERSON_NAME] (FCT) [PERSON_NAME] Ibom [GEOGRAPHIC_DATA] …" at bounding box center [210, 154] width 118 height 13
click at [284, 148] on div "Enrollee Sign-Up Form Contact Information NOTE: Fields marked (*) are required …" at bounding box center [210, 79] width 420 height 226
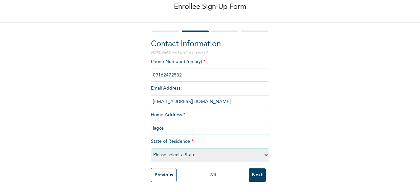
click at [221, 150] on select "Please select a State [PERSON_NAME] (FCT) [PERSON_NAME] Ibom [GEOGRAPHIC_DATA] …" at bounding box center [210, 154] width 118 height 13
select select "25"
click at [151, 148] on select "Please select a State [PERSON_NAME] (FCT) [PERSON_NAME] Ibom [GEOGRAPHIC_DATA] …" at bounding box center [210, 154] width 118 height 13
click at [253, 168] on input "Next" at bounding box center [256, 174] width 17 height 13
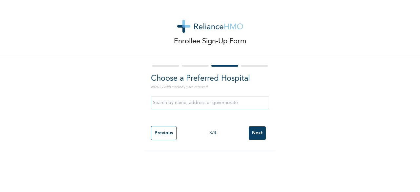
click at [248, 128] on input "Next" at bounding box center [256, 132] width 17 height 13
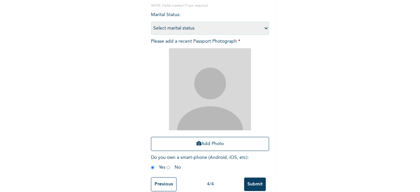
scroll to position [82, 0]
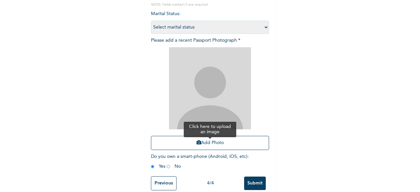
click at [225, 144] on button "Add Photo" at bounding box center [210, 143] width 118 height 14
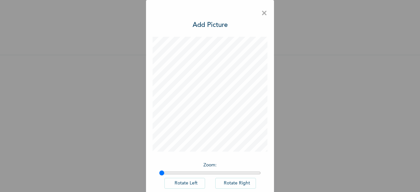
scroll to position [37, 0]
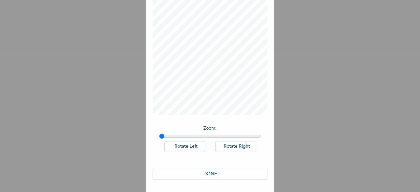
click at [223, 169] on button "DONE" at bounding box center [209, 173] width 115 height 11
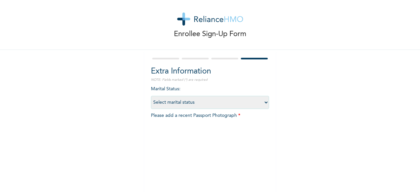
scroll to position [96, 0]
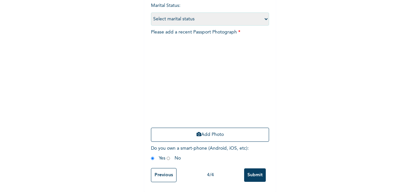
click at [252, 169] on input "Submit" at bounding box center [255, 174] width 22 height 13
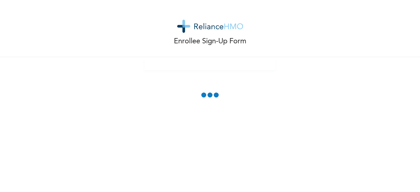
scroll to position [0, 0]
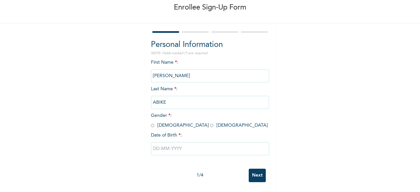
scroll to position [39, 0]
click at [152, 120] on span "Gender * : [DEMOGRAPHIC_DATA] [DEMOGRAPHIC_DATA]" at bounding box center [209, 120] width 117 height 14
click at [151, 122] on input "radio" at bounding box center [152, 125] width 3 height 6
radio input "true"
click at [210, 122] on input "radio" at bounding box center [211, 125] width 3 height 6
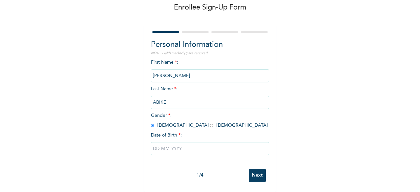
radio input "true"
click at [174, 144] on input "text" at bounding box center [210, 148] width 118 height 13
select select "8"
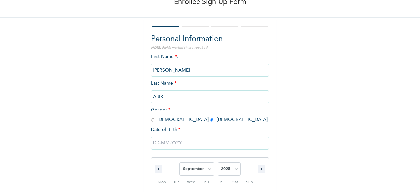
scroll to position [107, 0]
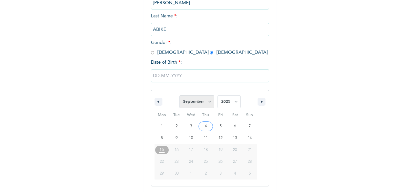
click at [205, 100] on select "January February March April May June July August September October November De…" at bounding box center [196, 101] width 35 height 13
click at [179, 96] on select "January February March April May June July August September October November De…" at bounding box center [196, 101] width 35 height 13
click at [231, 102] on select "2025 2024 2023 2022 2021 2020 2019 2018 2017 2016 2015 2014 2013 2012 2011 2010…" at bounding box center [228, 101] width 23 height 13
select select "1998"
click at [217, 96] on select "2025 2024 2023 2022 2021 2020 2019 2018 2017 2016 2015 2014 2013 2012 2011 2010…" at bounding box center [228, 101] width 23 height 13
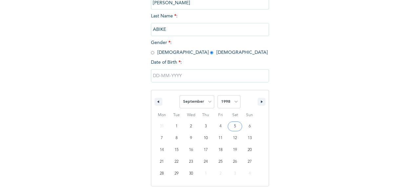
type input "[DATE]"
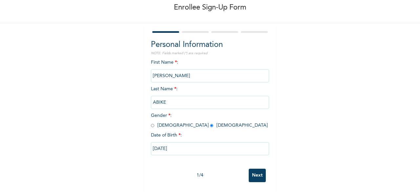
click at [252, 172] on input "Next" at bounding box center [256, 174] width 17 height 13
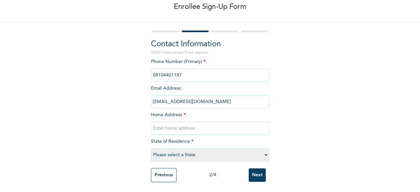
click at [205, 123] on input "text" at bounding box center [210, 128] width 118 height 13
paste input "lagos"
type input "lagos"
click at [221, 154] on select "Please select a State [PERSON_NAME] (FCT) [PERSON_NAME] Ibom [GEOGRAPHIC_DATA] …" at bounding box center [210, 154] width 118 height 13
select select "25"
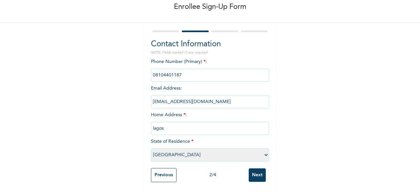
click at [151, 148] on select "Please select a State [PERSON_NAME] (FCT) [PERSON_NAME] Ibom [GEOGRAPHIC_DATA] …" at bounding box center [210, 154] width 118 height 13
click at [254, 168] on input "Next" at bounding box center [256, 174] width 17 height 13
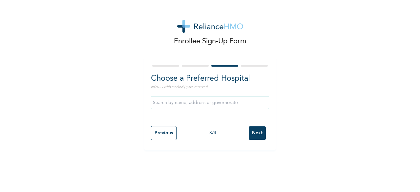
scroll to position [0, 0]
click at [258, 137] on input "Next" at bounding box center [256, 132] width 17 height 13
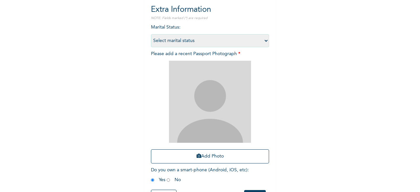
scroll to position [72, 0]
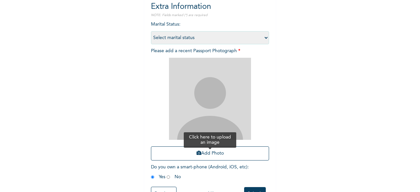
click at [211, 160] on button "Add Photo" at bounding box center [210, 153] width 118 height 14
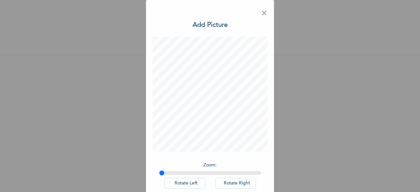
scroll to position [37, 0]
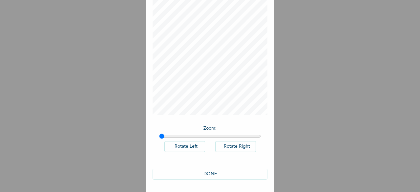
click at [238, 173] on button "DONE" at bounding box center [209, 173] width 115 height 11
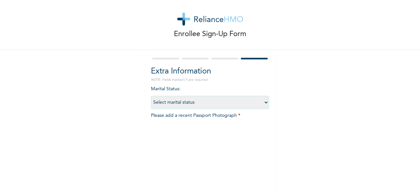
scroll to position [96, 0]
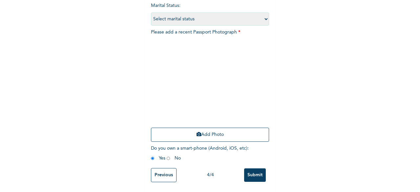
click at [256, 175] on input "Submit" at bounding box center [255, 174] width 22 height 13
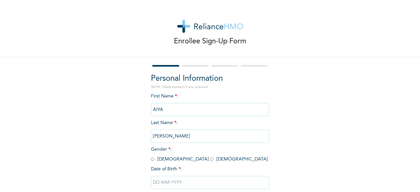
scroll to position [39, 0]
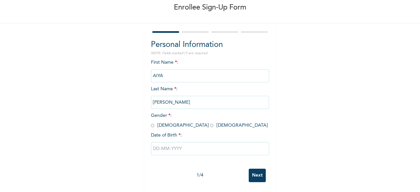
click at [170, 120] on span "Gender * : [DEMOGRAPHIC_DATA] [DEMOGRAPHIC_DATA]" at bounding box center [209, 120] width 117 height 14
click at [210, 122] on input "radio" at bounding box center [211, 125] width 3 height 6
radio input "true"
click at [184, 143] on input "text" at bounding box center [210, 148] width 118 height 13
select select "8"
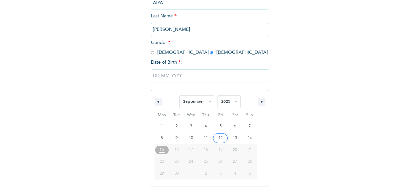
type input "09/12/2025"
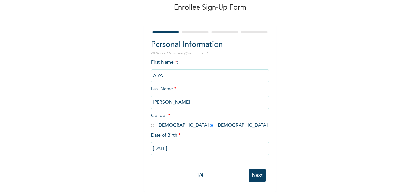
click at [205, 144] on input "09/12/2025" at bounding box center [210, 148] width 118 height 13
select select "8"
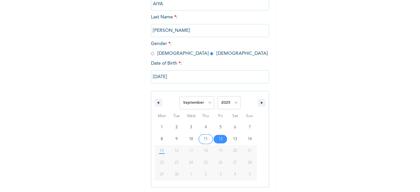
scroll to position [107, 0]
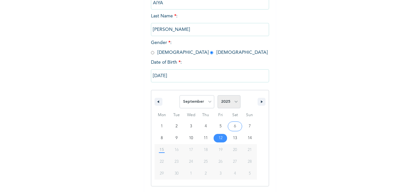
click at [230, 104] on select "2025 2024 2023 2022 2021 2020 2019 2018 2017 2016 2015 2014 2013 2012 2011 2010…" at bounding box center [228, 101] width 23 height 13
select select "1988"
click at [217, 96] on select "2025 2024 2023 2022 2021 2020 2019 2018 2017 2016 2015 2014 2013 2012 2011 2010…" at bounding box center [228, 101] width 23 height 13
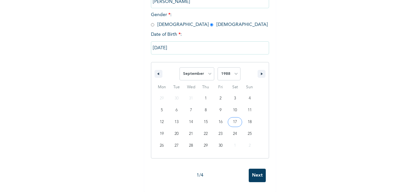
type input "09/17/1988"
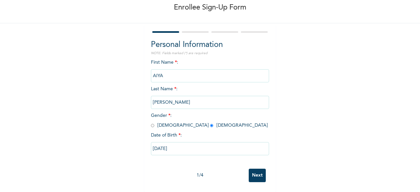
click at [257, 169] on input "Next" at bounding box center [256, 174] width 17 height 13
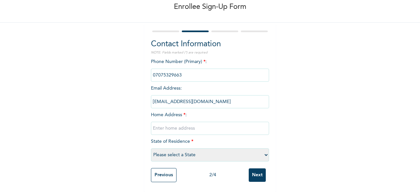
click at [206, 122] on input "text" at bounding box center [210, 128] width 118 height 13
paste input "lagos"
type input "lagos"
click at [228, 153] on select "Please select a State [PERSON_NAME] (FCT) [PERSON_NAME] Ibom [GEOGRAPHIC_DATA] …" at bounding box center [210, 154] width 118 height 13
select select "25"
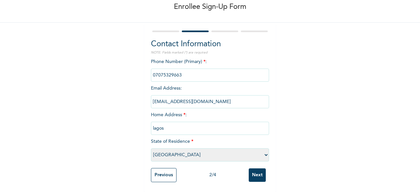
click at [151, 148] on select "Please select a State [PERSON_NAME] (FCT) [PERSON_NAME] Ibom [GEOGRAPHIC_DATA] …" at bounding box center [210, 154] width 118 height 13
click at [256, 171] on input "Next" at bounding box center [256, 174] width 17 height 13
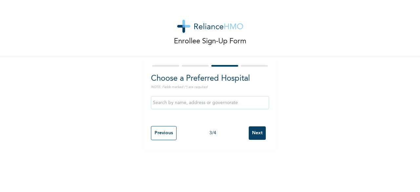
scroll to position [0, 0]
click at [251, 139] on input "Next" at bounding box center [256, 132] width 17 height 13
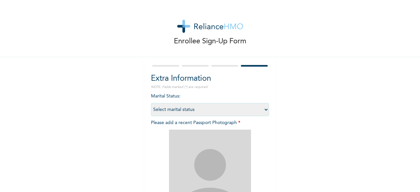
scroll to position [96, 0]
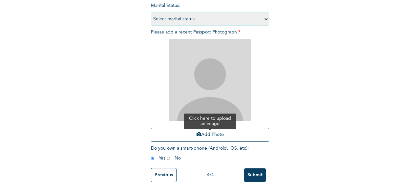
click at [216, 129] on button "Add Photo" at bounding box center [210, 134] width 118 height 14
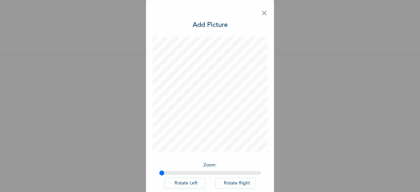
scroll to position [37, 0]
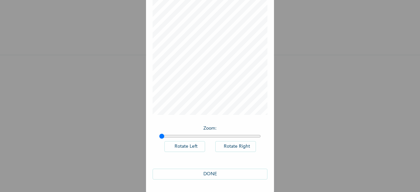
click at [220, 174] on button "DONE" at bounding box center [209, 173] width 115 height 11
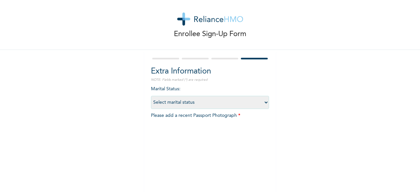
scroll to position [96, 0]
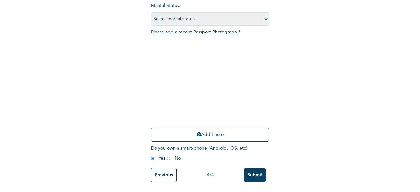
click at [255, 170] on input "Submit" at bounding box center [255, 174] width 22 height 13
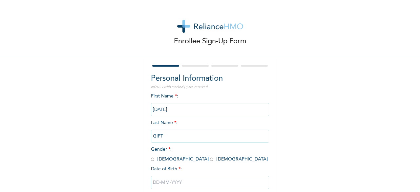
scroll to position [39, 0]
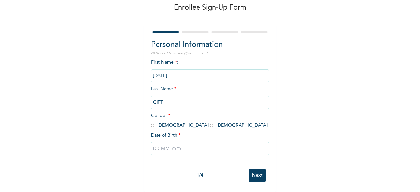
click at [210, 122] on input "radio" at bounding box center [211, 125] width 3 height 6
radio input "true"
click at [182, 144] on input "text" at bounding box center [210, 148] width 118 height 13
select select "8"
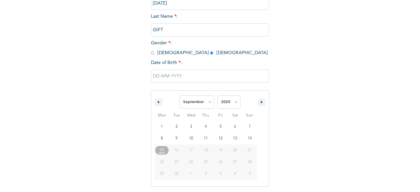
scroll to position [107, 0]
click at [231, 105] on select "2025 2024 2023 2022 2021 2020 2019 2018 2017 2016 2015 2014 2013 2012 2011 2010…" at bounding box center [228, 101] width 23 height 13
select select "1999"
click at [217, 96] on select "2025 2024 2023 2022 2021 2020 2019 2018 2017 2016 2015 2014 2013 2012 2011 2010…" at bounding box center [228, 101] width 23 height 13
type input "[DATE]"
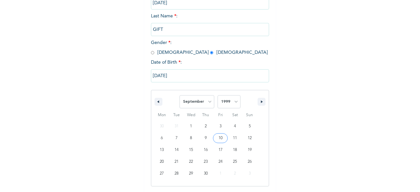
scroll to position [39, 0]
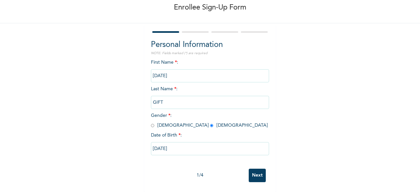
click at [256, 168] on input "Next" at bounding box center [256, 174] width 17 height 13
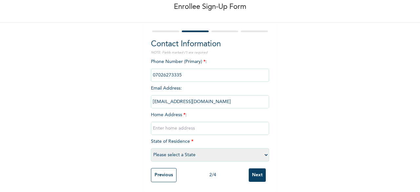
scroll to position [40, 0]
click at [187, 122] on input "text" at bounding box center [210, 128] width 118 height 13
paste input "lagos"
type input "lagos"
click at [195, 150] on select "Please select a State [PERSON_NAME] (FCT) [PERSON_NAME] Ibom [GEOGRAPHIC_DATA] …" at bounding box center [210, 154] width 118 height 13
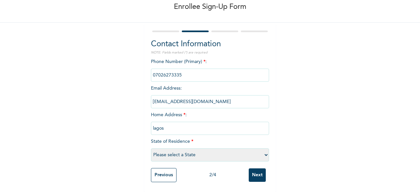
select select "25"
click at [151, 148] on select "Please select a State [PERSON_NAME] (FCT) [PERSON_NAME] Ibom [GEOGRAPHIC_DATA] …" at bounding box center [210, 154] width 118 height 13
click at [260, 169] on input "Next" at bounding box center [256, 174] width 17 height 13
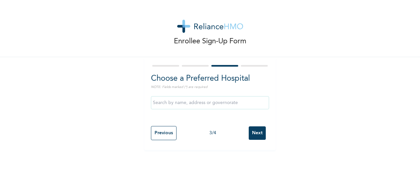
scroll to position [0, 0]
click at [256, 130] on input "Next" at bounding box center [256, 132] width 17 height 13
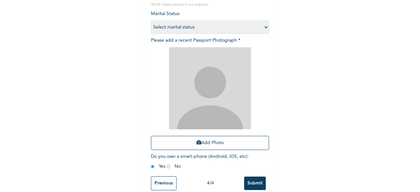
scroll to position [83, 0]
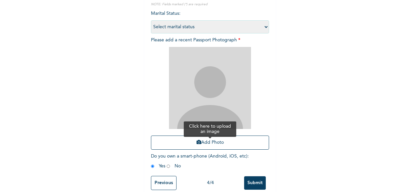
click at [233, 140] on button "Add Photo" at bounding box center [210, 142] width 118 height 14
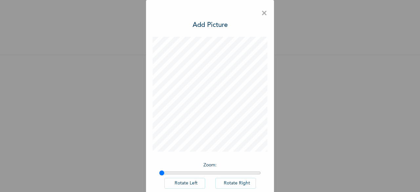
scroll to position [37, 0]
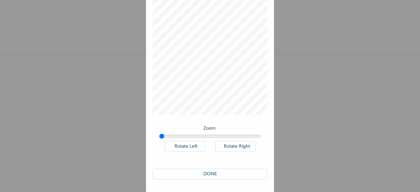
click at [221, 175] on button "DONE" at bounding box center [209, 173] width 115 height 11
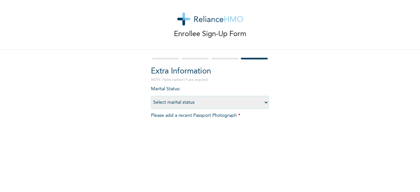
scroll to position [96, 0]
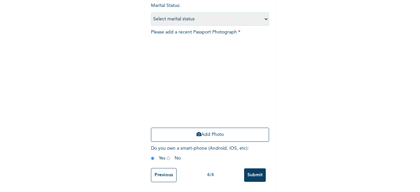
click at [255, 169] on input "Submit" at bounding box center [255, 174] width 22 height 13
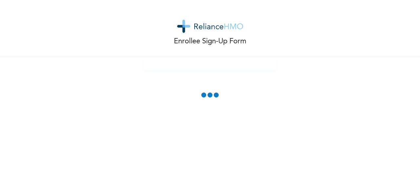
scroll to position [0, 0]
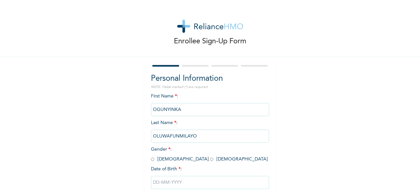
scroll to position [39, 0]
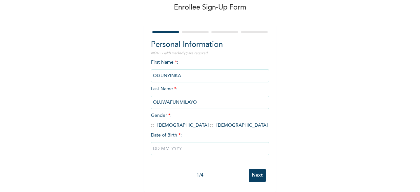
click at [210, 122] on input "radio" at bounding box center [211, 125] width 3 height 6
radio input "true"
click at [175, 142] on input "text" at bounding box center [210, 148] width 118 height 13
select select "8"
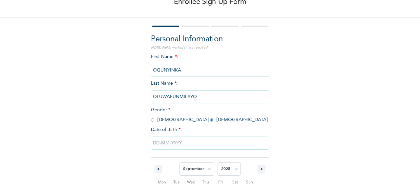
scroll to position [107, 0]
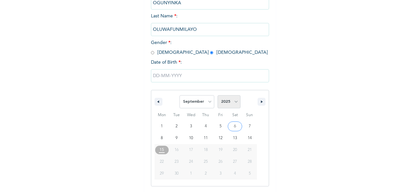
click at [231, 101] on select "2025 2024 2023 2022 2021 2020 2019 2018 2017 2016 2015 2014 2013 2012 2011 2010…" at bounding box center [228, 101] width 23 height 13
select select "1991"
click at [217, 96] on select "2025 2024 2023 2022 2021 2020 2019 2018 2017 2016 2015 2014 2013 2012 2011 2010…" at bounding box center [228, 101] width 23 height 13
type input "09/13/1991"
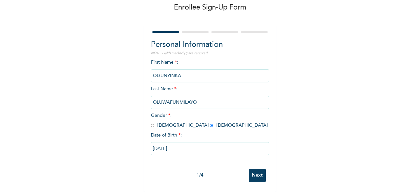
scroll to position [39, 0]
click at [257, 171] on input "Next" at bounding box center [256, 174] width 17 height 13
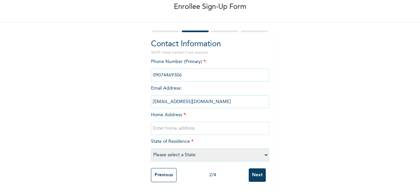
click at [210, 111] on div "Phone Number (Primary) * : Email Address : ogunyinkaoluwafunmilayo@gmail.com Ho…" at bounding box center [210, 111] width 118 height 106
click at [216, 126] on input "text" at bounding box center [210, 128] width 118 height 13
paste input "lagos"
type input "lagos"
click at [252, 149] on select "Please select a State [PERSON_NAME] (FCT) [PERSON_NAME] Ibom [GEOGRAPHIC_DATA] …" at bounding box center [210, 154] width 118 height 13
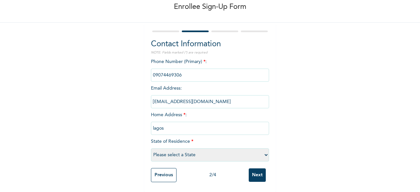
select select "25"
click at [151, 148] on select "Please select a State [PERSON_NAME] (FCT) [PERSON_NAME] Ibom [GEOGRAPHIC_DATA] …" at bounding box center [210, 154] width 118 height 13
click at [261, 174] on input "Next" at bounding box center [256, 174] width 17 height 13
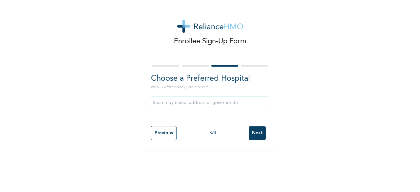
scroll to position [0, 0]
click at [257, 140] on div "Previous 3 / 4 Next" at bounding box center [210, 133] width 118 height 21
click at [255, 135] on input "Next" at bounding box center [256, 132] width 17 height 13
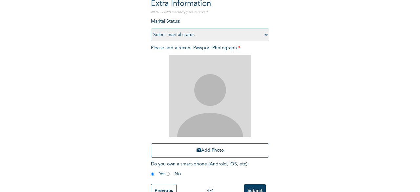
scroll to position [96, 0]
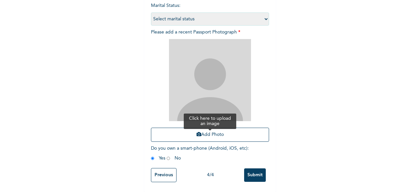
click at [221, 127] on button "Add Photo" at bounding box center [210, 134] width 118 height 14
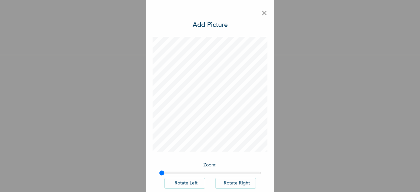
scroll to position [37, 0]
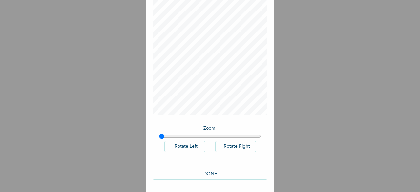
click at [252, 177] on button "DONE" at bounding box center [209, 173] width 115 height 11
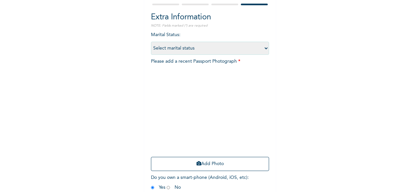
scroll to position [96, 0]
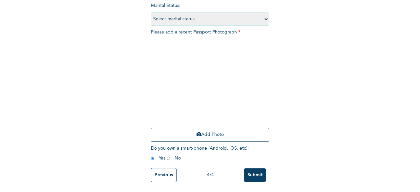
click at [256, 173] on input "Submit" at bounding box center [255, 174] width 22 height 13
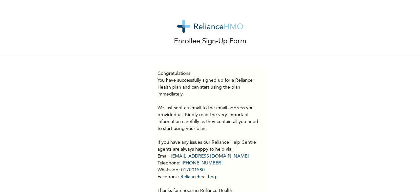
scroll to position [34, 0]
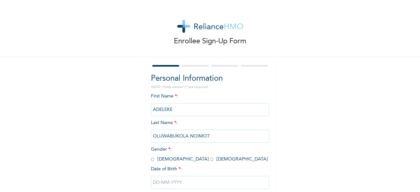
scroll to position [39, 0]
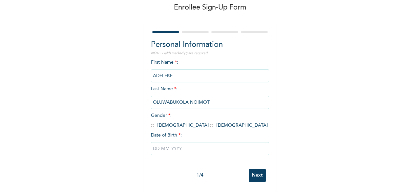
click at [151, 122] on input "radio" at bounding box center [152, 125] width 3 height 6
radio input "true"
click at [196, 146] on input "text" at bounding box center [210, 148] width 118 height 13
select select "8"
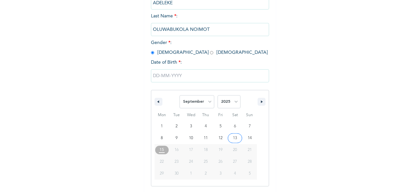
type input "[DATE]"
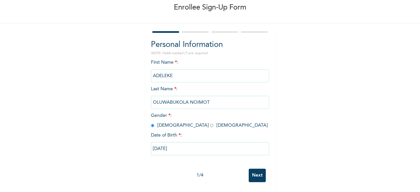
click at [214, 148] on input "[DATE]" at bounding box center [210, 148] width 118 height 13
select select "8"
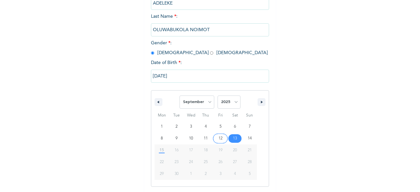
scroll to position [107, 0]
drag, startPoint x: 241, startPoint y: 105, endPoint x: 229, endPoint y: 103, distance: 11.4
click at [229, 103] on span "January February March April May June July August September October November [D…" at bounding box center [210, 102] width 88 height 20
click at [229, 103] on select "2025 2024 2023 2022 2021 2020 2019 2018 2017 2016 2015 2014 2013 2012 2011 2010…" at bounding box center [228, 101] width 23 height 13
click at [217, 96] on select "2025 2024 2023 2022 2021 2020 2019 2018 2017 2016 2015 2014 2013 2012 2011 2010…" at bounding box center [228, 101] width 23 height 13
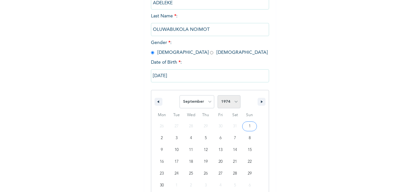
click at [231, 105] on select "2025 2024 2023 2022 2021 2020 2019 2018 2017 2016 2015 2014 2013 2012 2011 2010…" at bounding box center [228, 101] width 23 height 13
select select "1994"
click at [217, 96] on select "2025 2024 2023 2022 2021 2020 2019 2018 2017 2016 2015 2014 2013 2012 2011 2010…" at bounding box center [228, 101] width 23 height 13
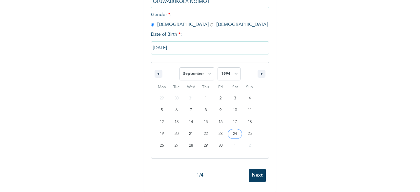
scroll to position [39, 0]
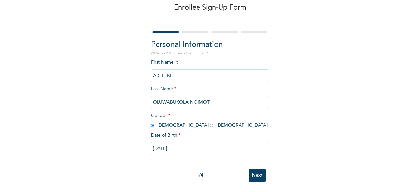
click at [258, 170] on input "Next" at bounding box center [256, 174] width 17 height 13
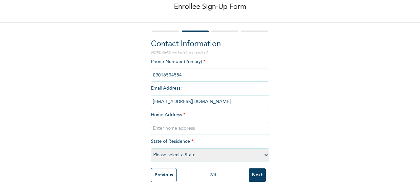
click at [166, 173] on input "Previous" at bounding box center [164, 175] width 26 height 14
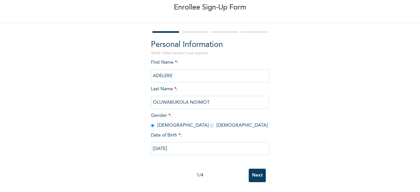
click at [173, 144] on input "[DATE]" at bounding box center [210, 148] width 118 height 13
select select "8"
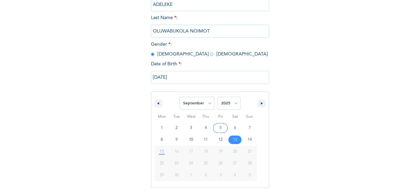
scroll to position [107, 0]
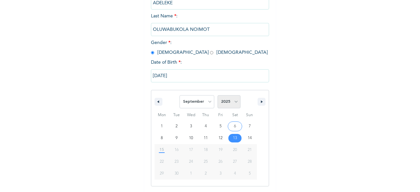
click at [230, 103] on select "2025 2024 2023 2022 2021 2020 2019 2018 2017 2016 2015 2014 2013 2012 2011 2010…" at bounding box center [228, 101] width 23 height 13
select select "1998"
click at [217, 96] on select "2025 2024 2023 2022 2021 2020 2019 2018 2017 2016 2015 2014 2013 2012 2011 2010…" at bounding box center [228, 101] width 23 height 13
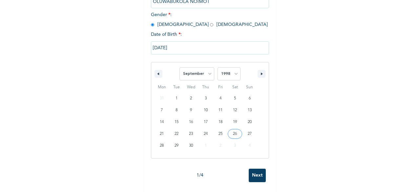
type input "[DATE]"
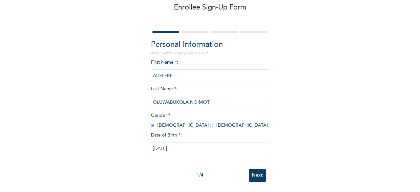
click at [260, 168] on input "Next" at bounding box center [256, 174] width 17 height 13
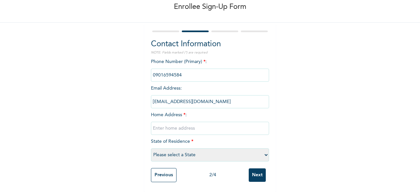
click at [187, 122] on input "text" at bounding box center [210, 128] width 118 height 13
paste input "lagos"
type input "lagos"
click at [219, 151] on select "Please select a State [PERSON_NAME] (FCT) [PERSON_NAME] Ibom [GEOGRAPHIC_DATA] …" at bounding box center [210, 154] width 118 height 13
select select "25"
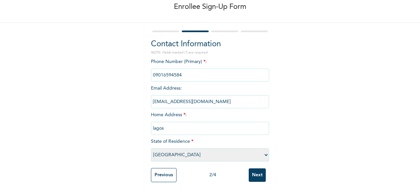
click at [151, 148] on select "Please select a State [PERSON_NAME] (FCT) [PERSON_NAME] Ibom [GEOGRAPHIC_DATA] …" at bounding box center [210, 154] width 118 height 13
click at [256, 168] on input "Next" at bounding box center [256, 174] width 17 height 13
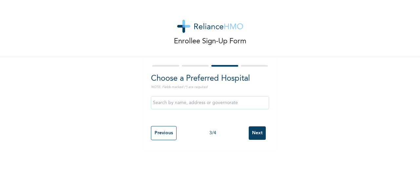
scroll to position [0, 0]
click at [258, 131] on input "Next" at bounding box center [256, 132] width 17 height 13
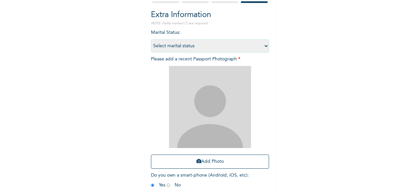
scroll to position [75, 0]
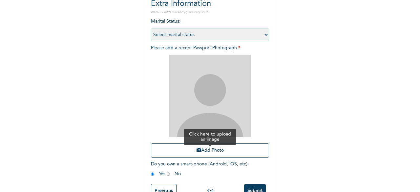
click at [244, 146] on button "Add Photo" at bounding box center [210, 150] width 118 height 14
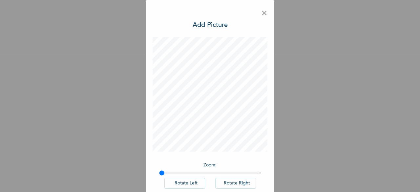
scroll to position [37, 0]
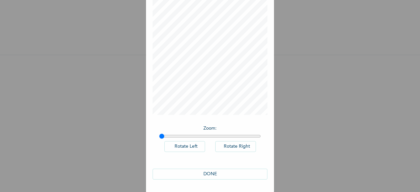
click at [246, 174] on button "DONE" at bounding box center [209, 173] width 115 height 11
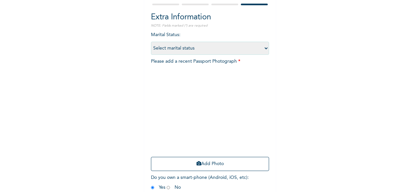
scroll to position [96, 0]
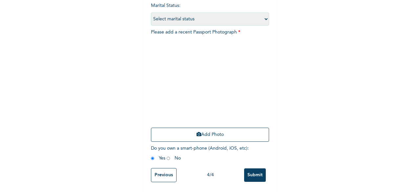
click at [255, 169] on input "Submit" at bounding box center [255, 174] width 22 height 13
